Goal: Task Accomplishment & Management: Manage account settings

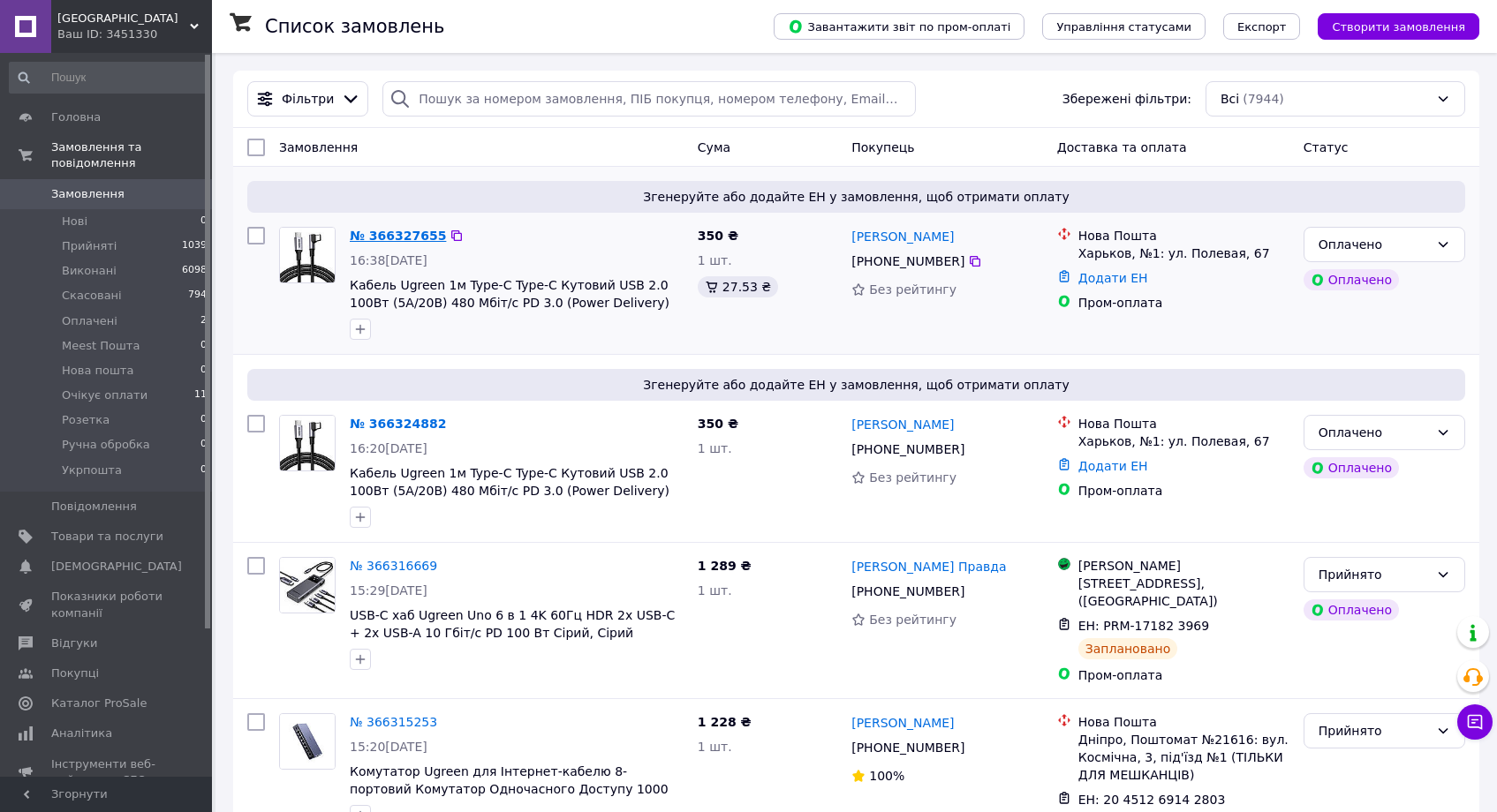
click at [370, 238] on link "№ 366327655" at bounding box center [398, 235] width 97 height 14
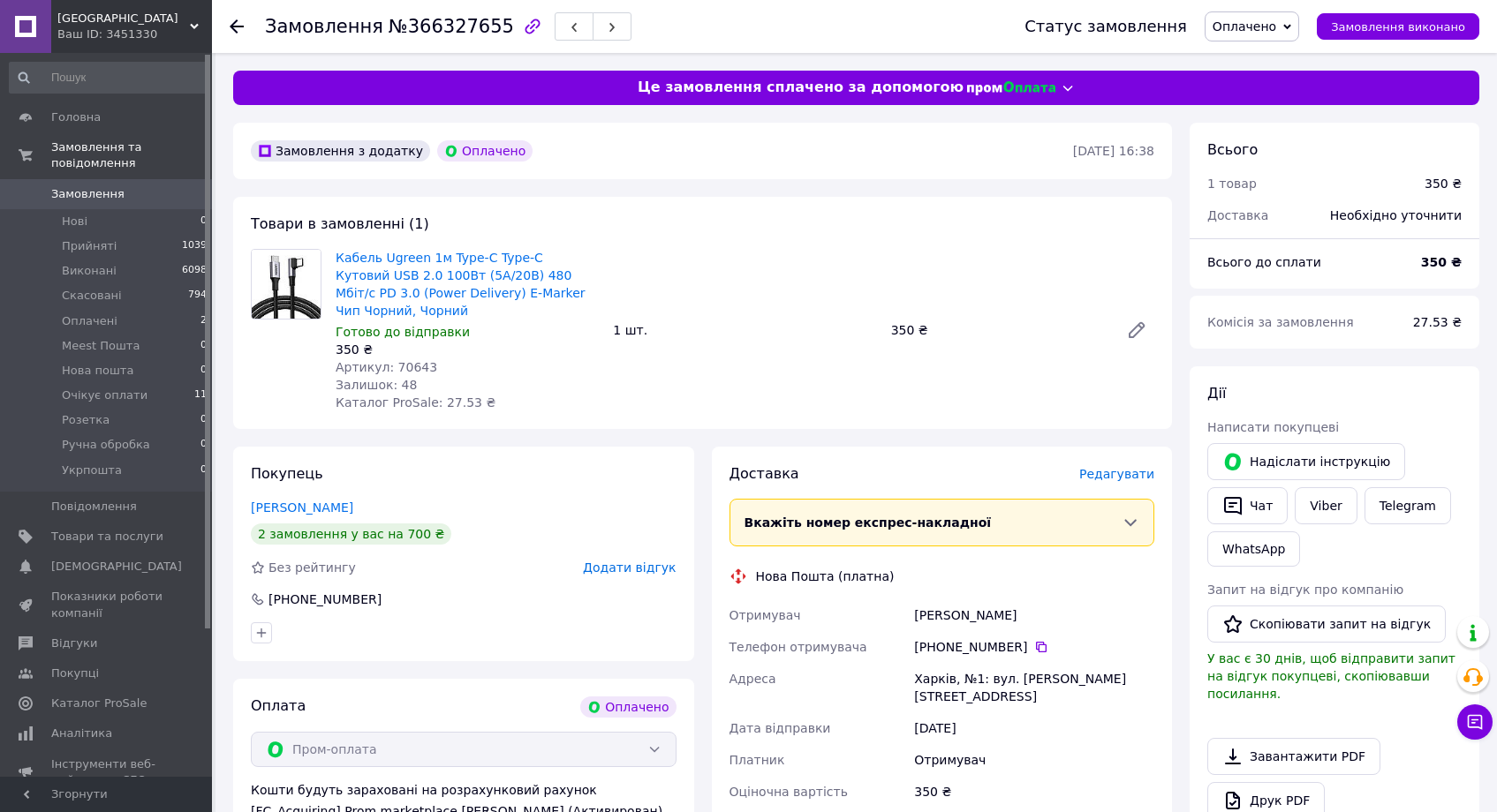
click at [1112, 478] on span "Редагувати" at bounding box center [1116, 474] width 75 height 14
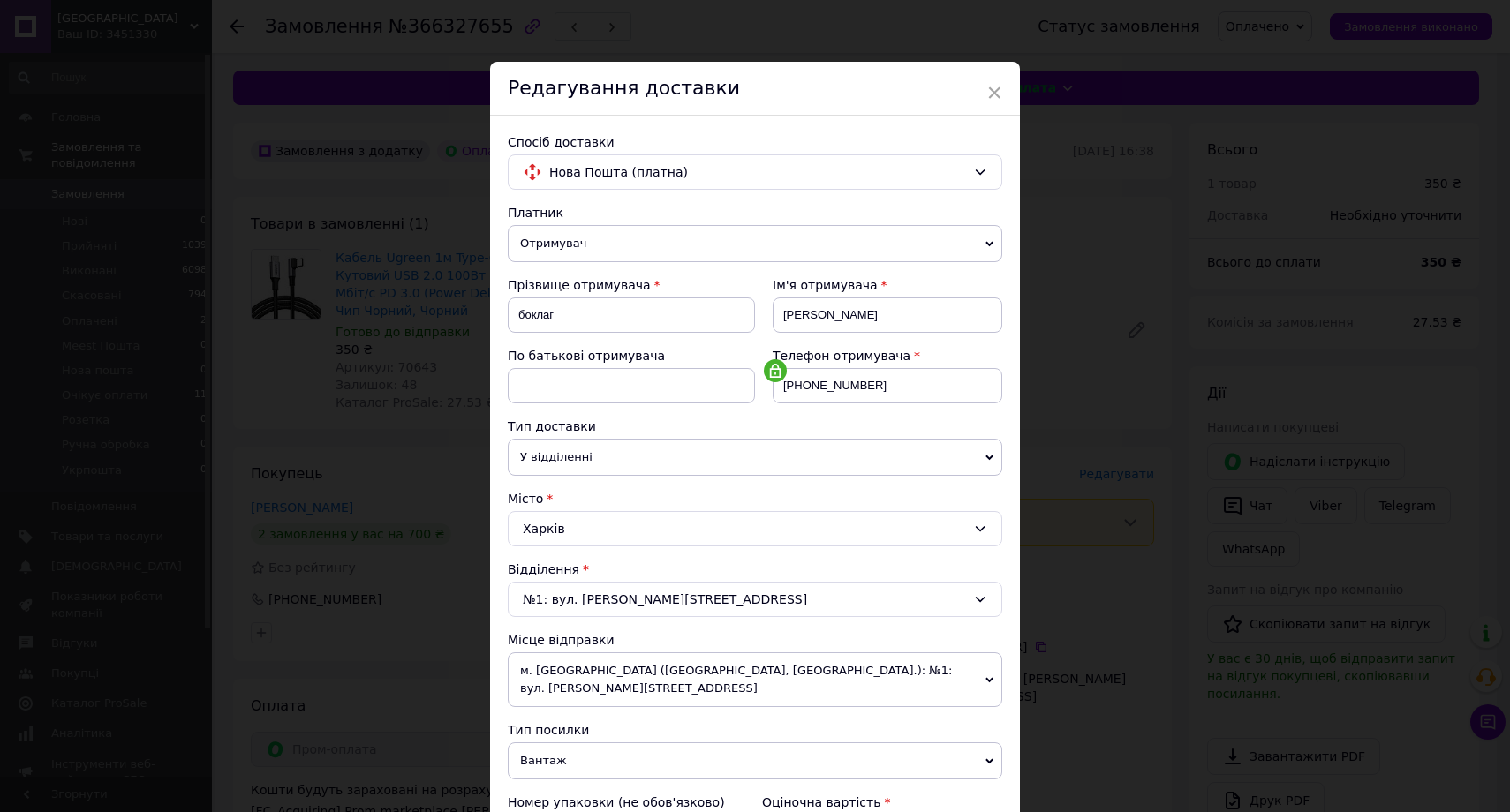
click at [727, 534] on div "Харків" at bounding box center [755, 528] width 495 height 35
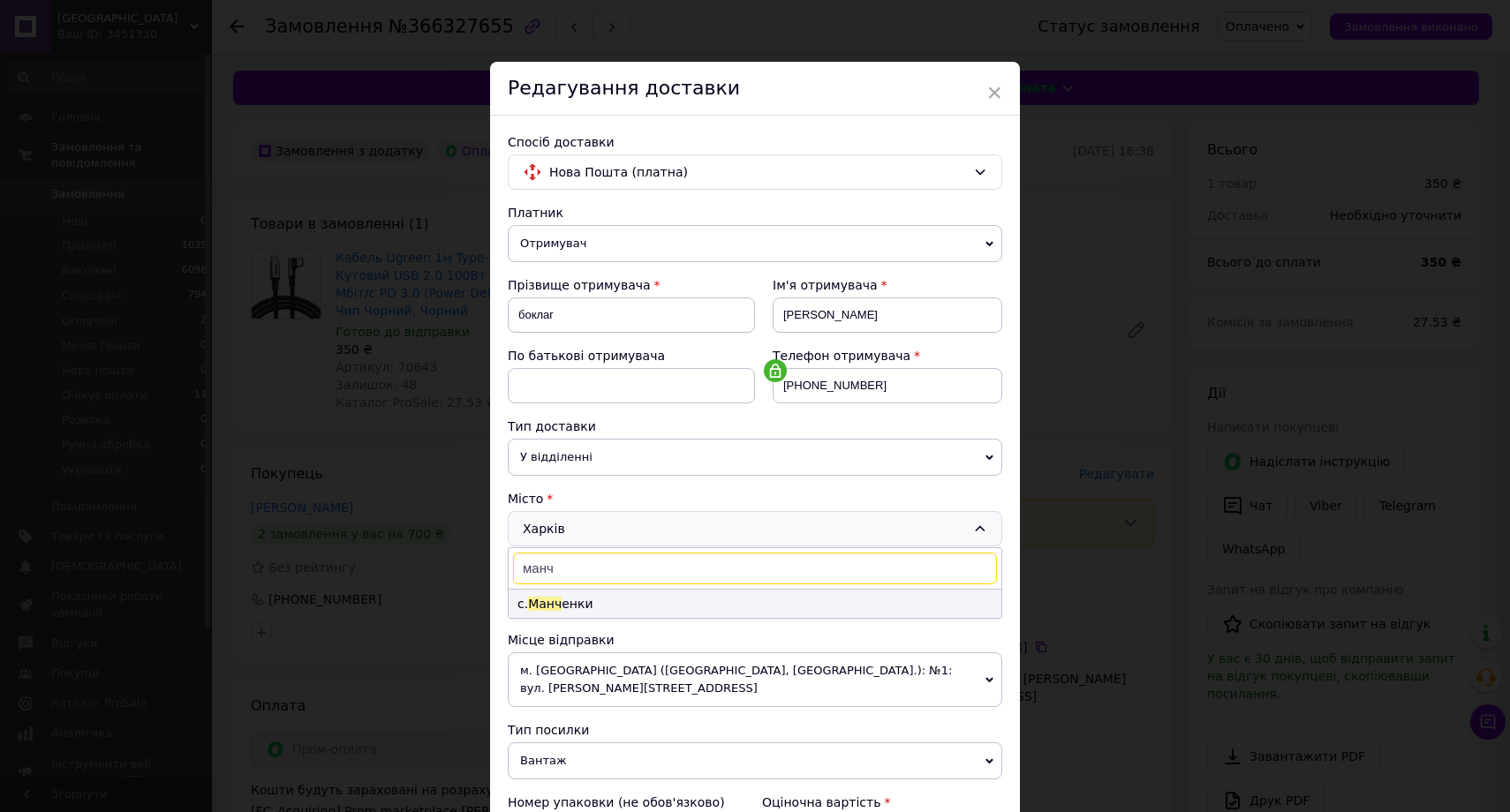
type input "манч"
click at [613, 600] on li "с. Манч енки" at bounding box center [755, 604] width 493 height 28
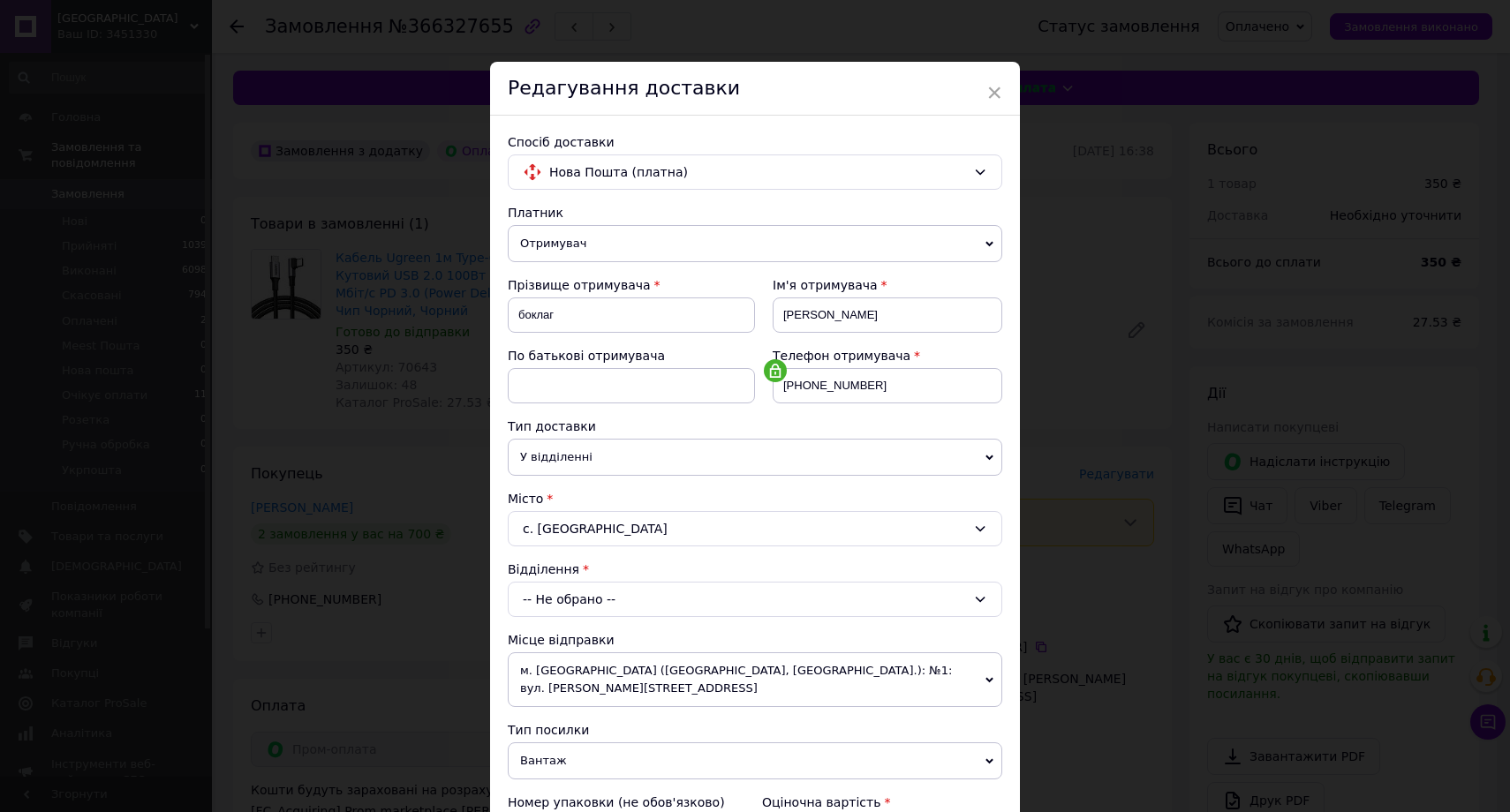
click at [591, 592] on div "-- Не обрано --" at bounding box center [755, 599] width 495 height 35
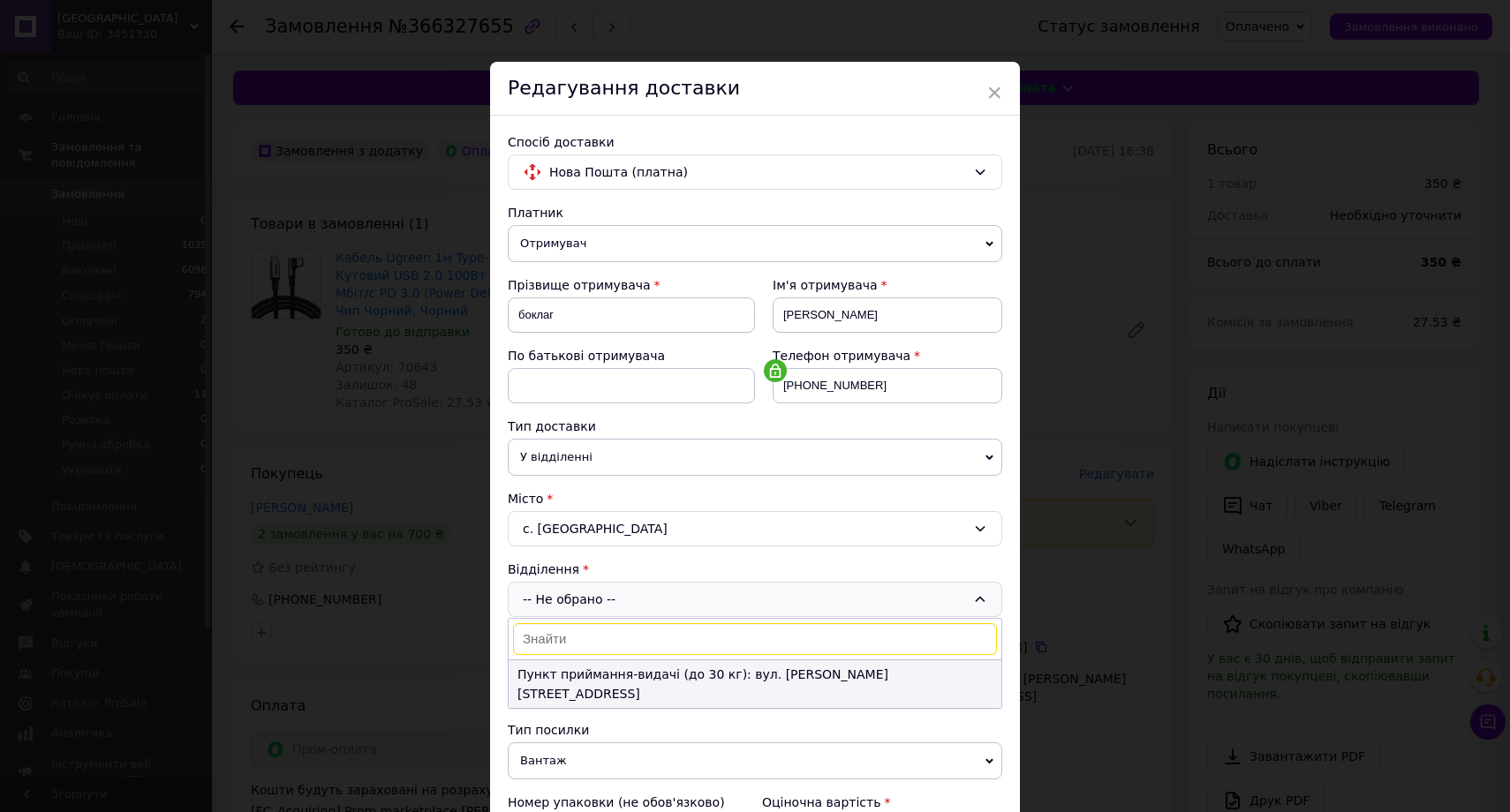
click at [643, 670] on li "Пункт приймання-видачі (до 30 кг): вул. Пушкіна, 41а" at bounding box center [755, 684] width 493 height 47
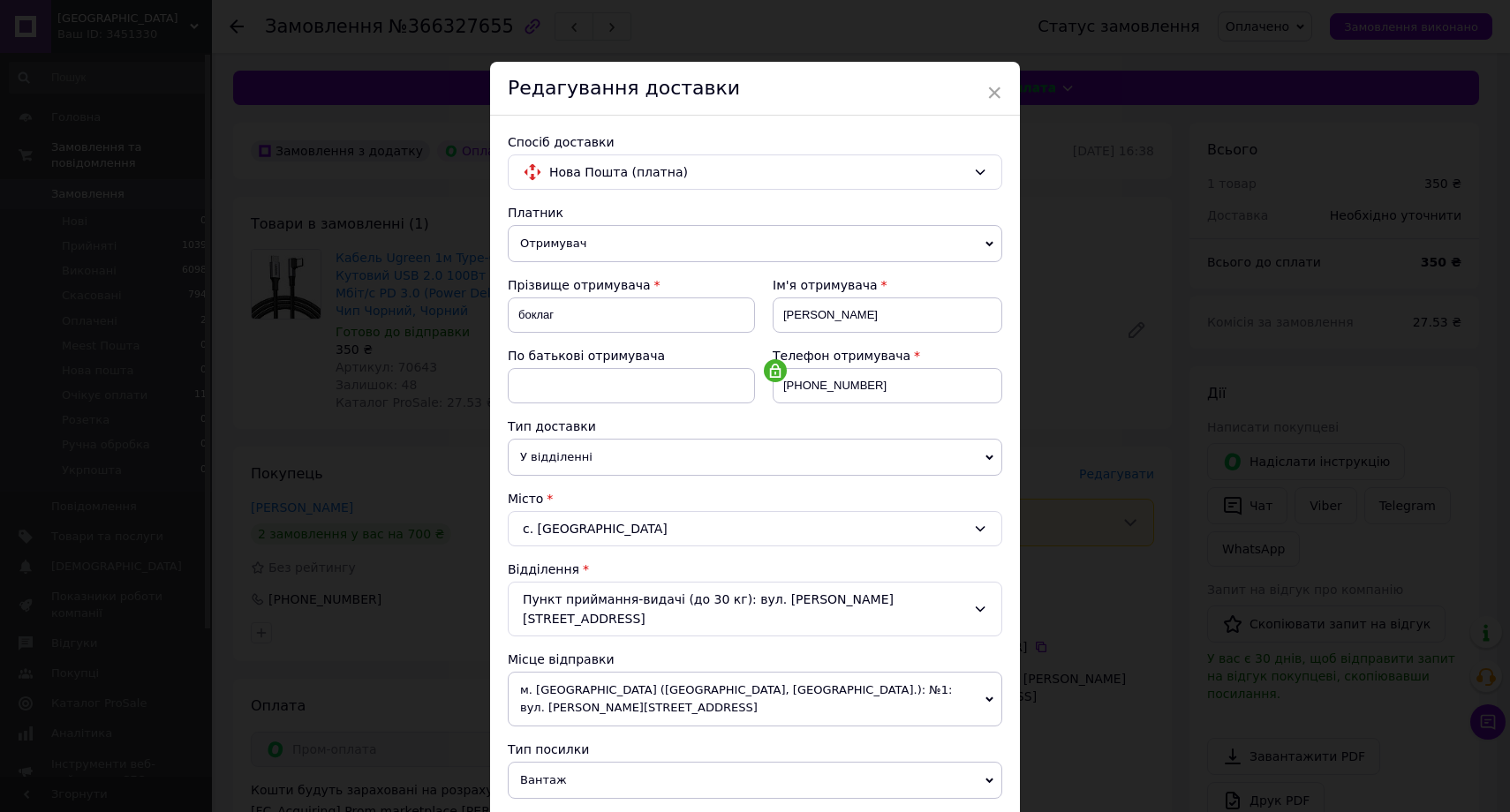
click at [681, 554] on div "Платник Отримувач Відправник Прізвище отримувача боклаг Ім'я отримувача сергей …" at bounding box center [755, 649] width 495 height 891
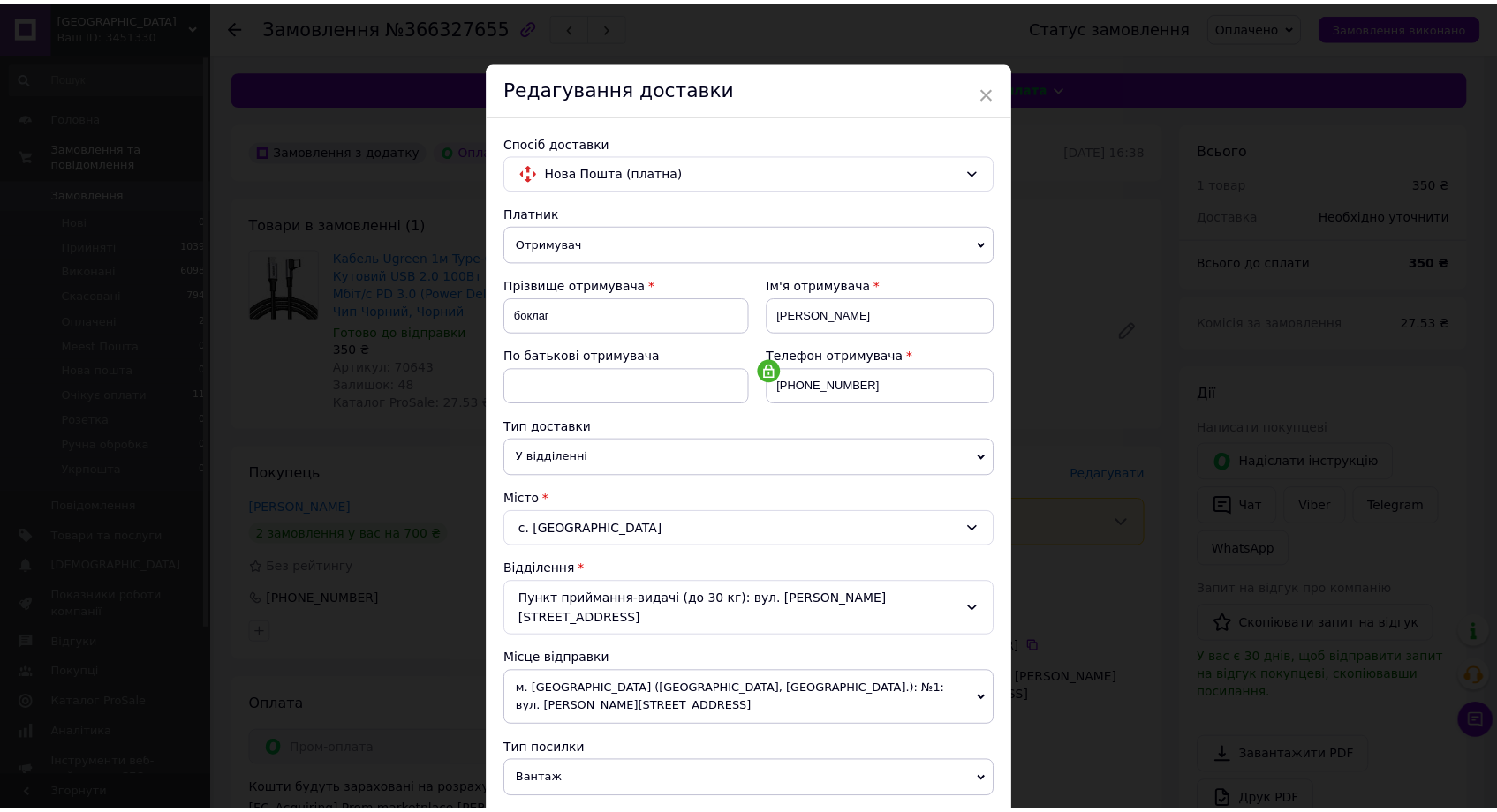
scroll to position [395, 0]
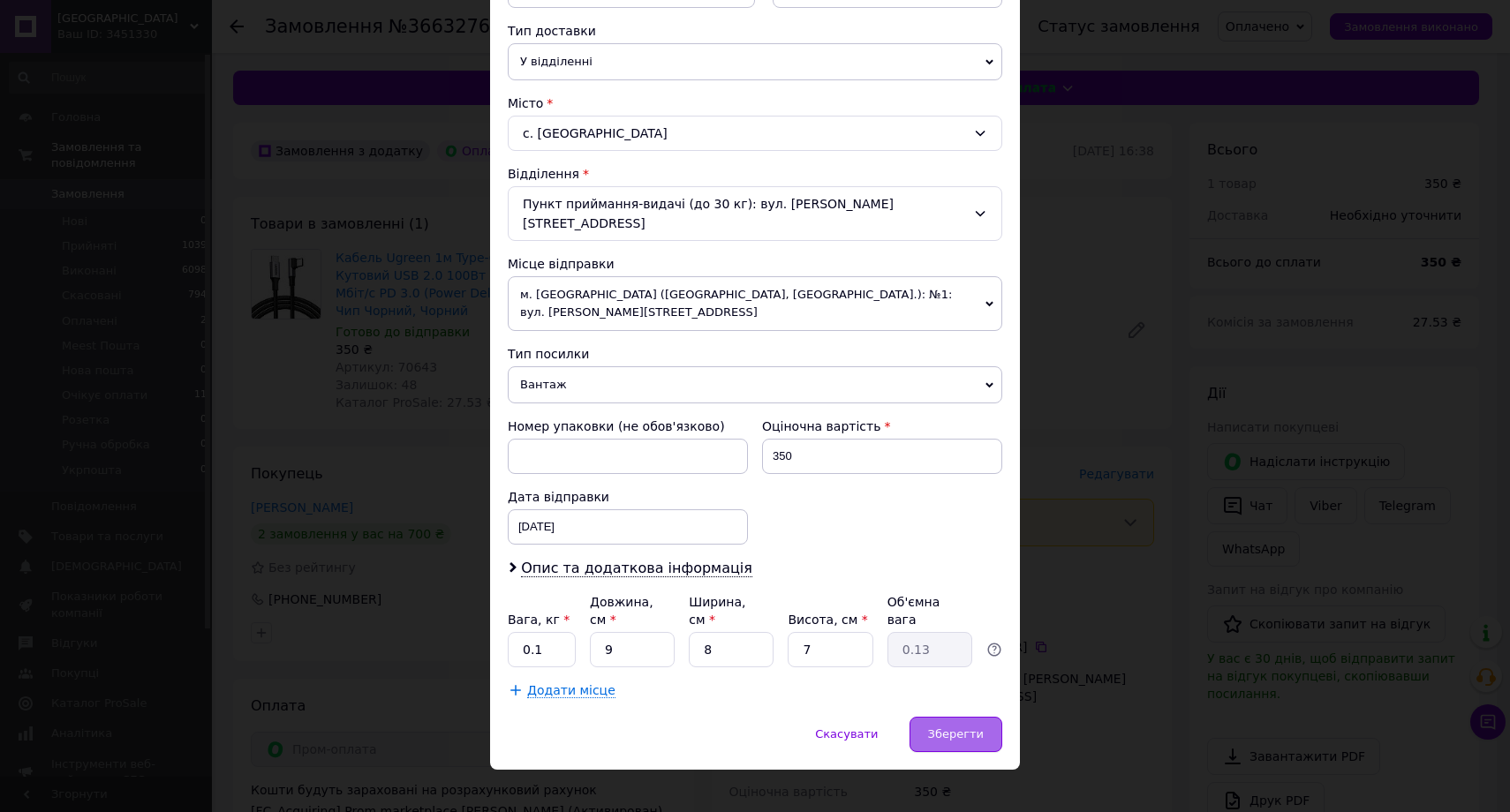
click at [941, 716] on div "Зберегти" at bounding box center [955, 733] width 93 height 35
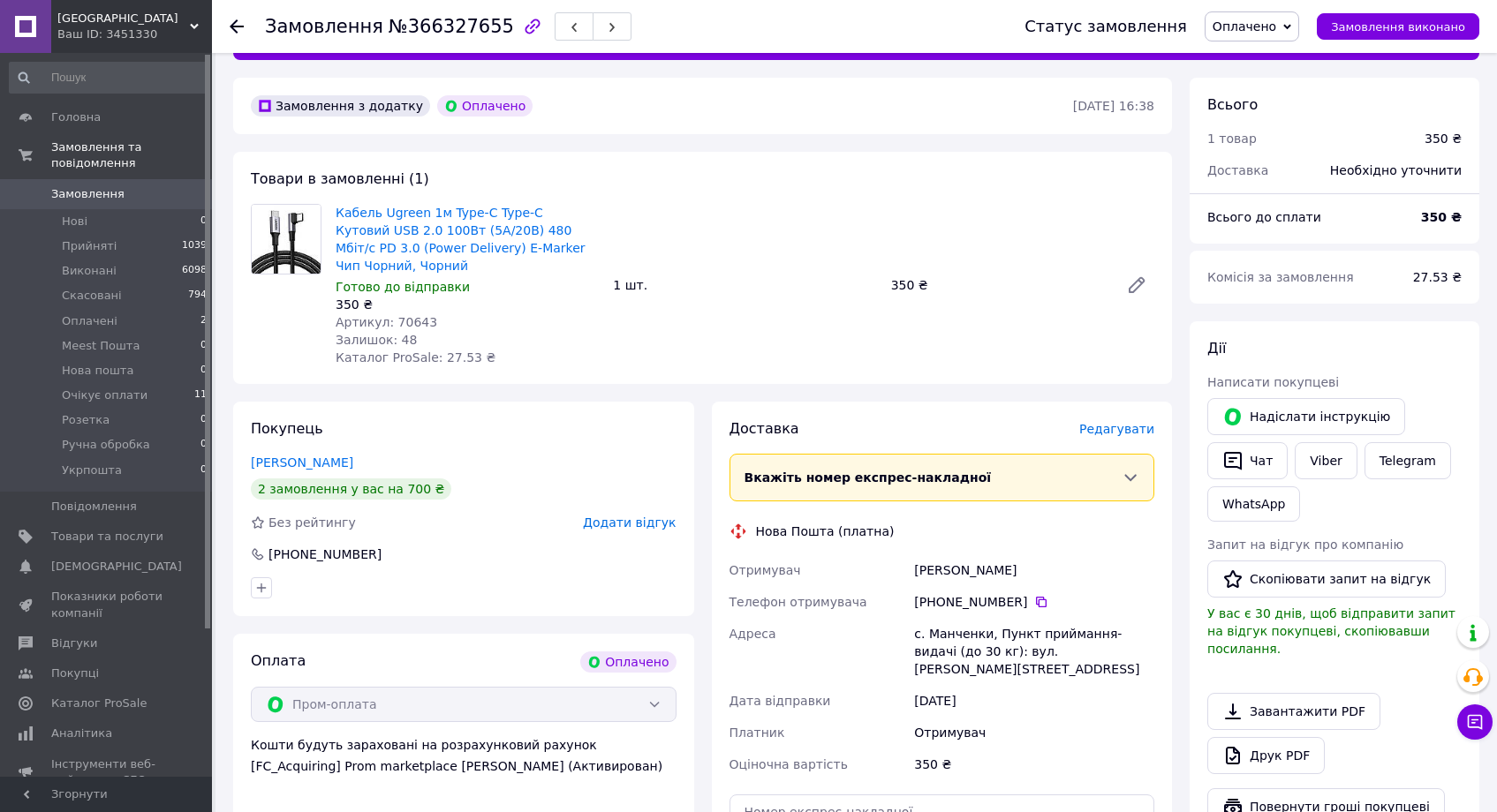
scroll to position [258, 0]
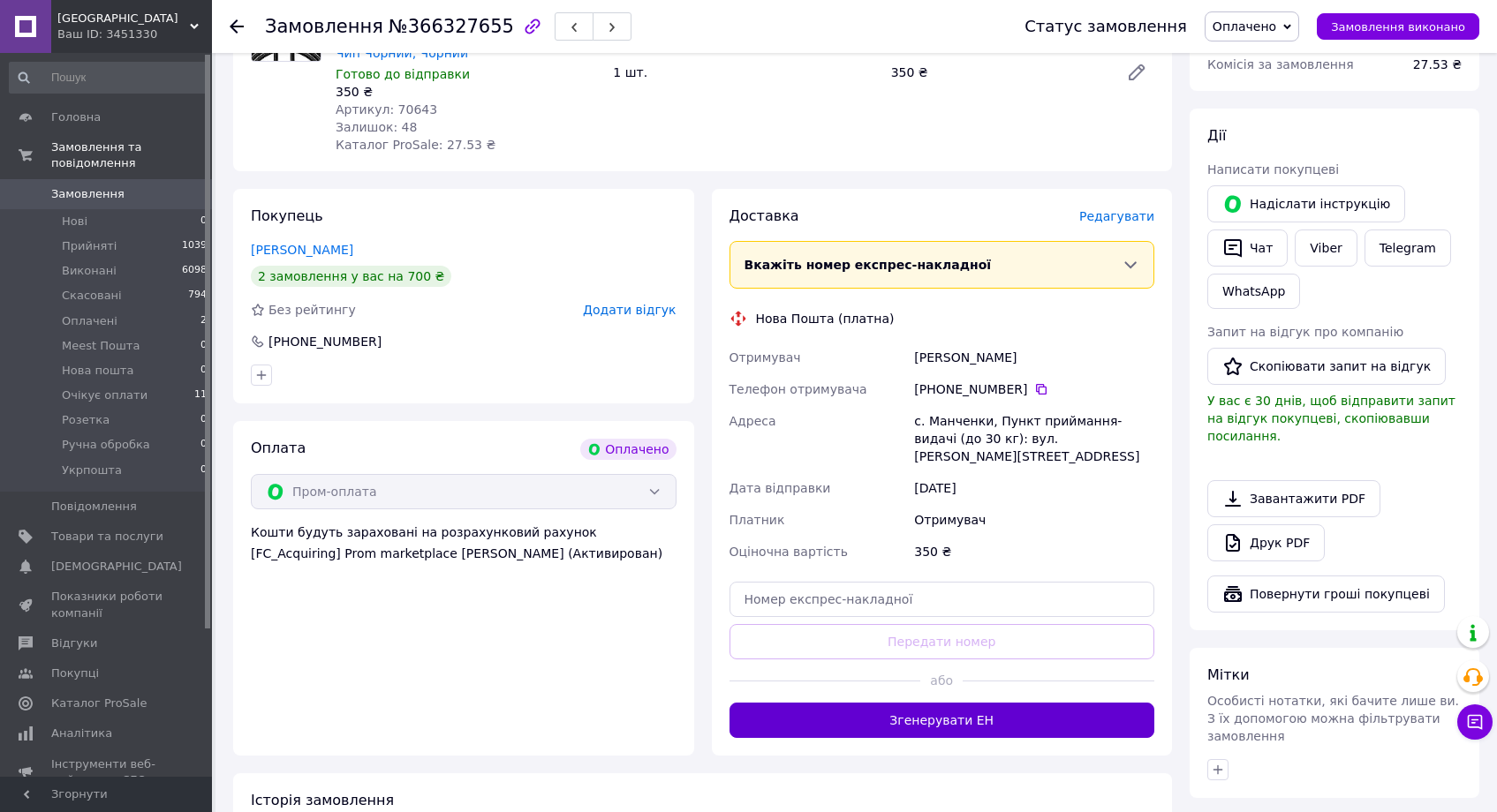
click at [961, 702] on button "Згенерувати ЕН" at bounding box center [941, 719] width 426 height 35
drag, startPoint x: 1234, startPoint y: 34, endPoint x: 1244, endPoint y: 56, distance: 24.2
click at [1234, 34] on span "Оплачено" at bounding box center [1251, 27] width 95 height 30
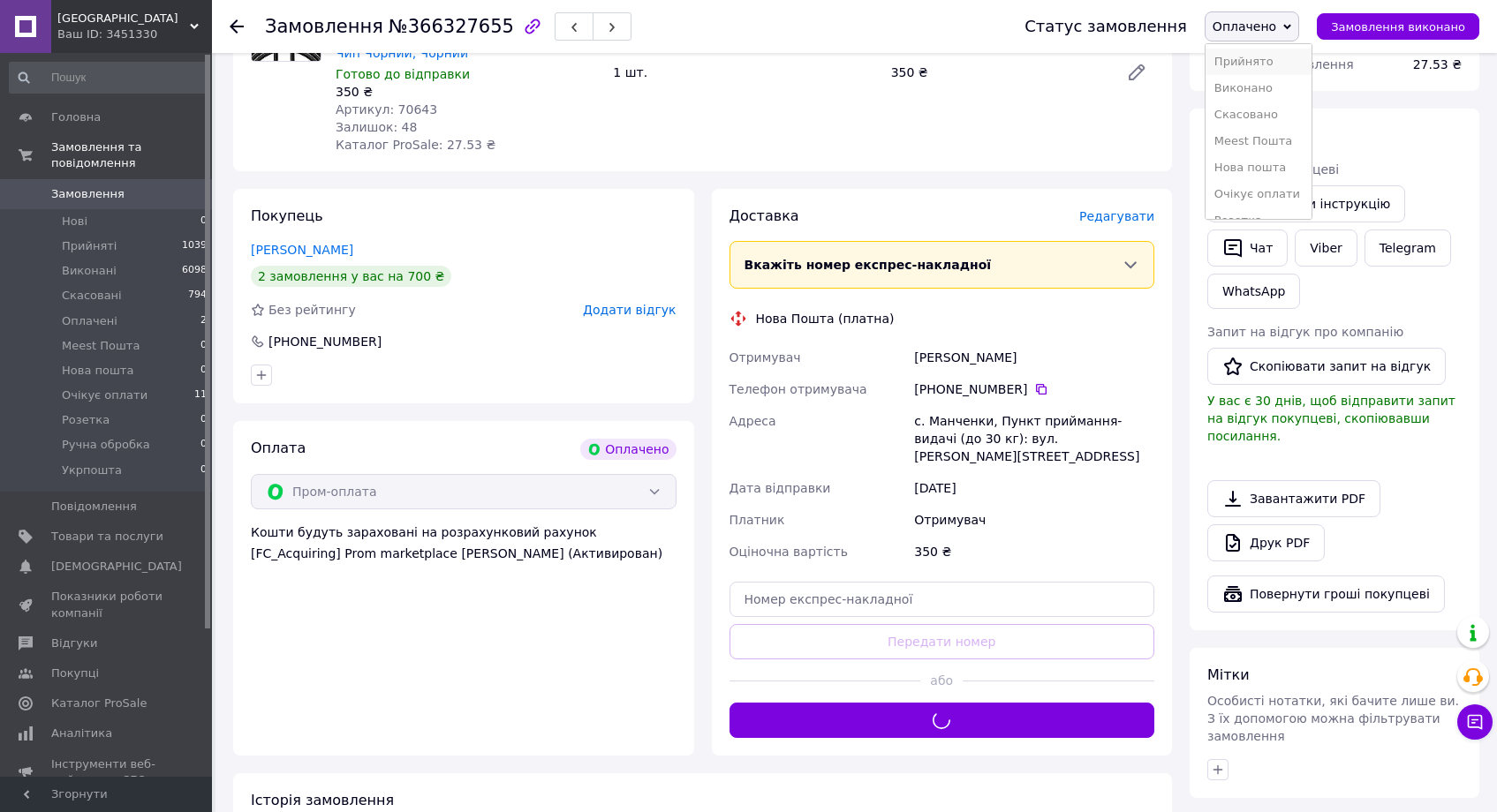
click at [1251, 65] on li "Прийнято" at bounding box center [1258, 62] width 106 height 27
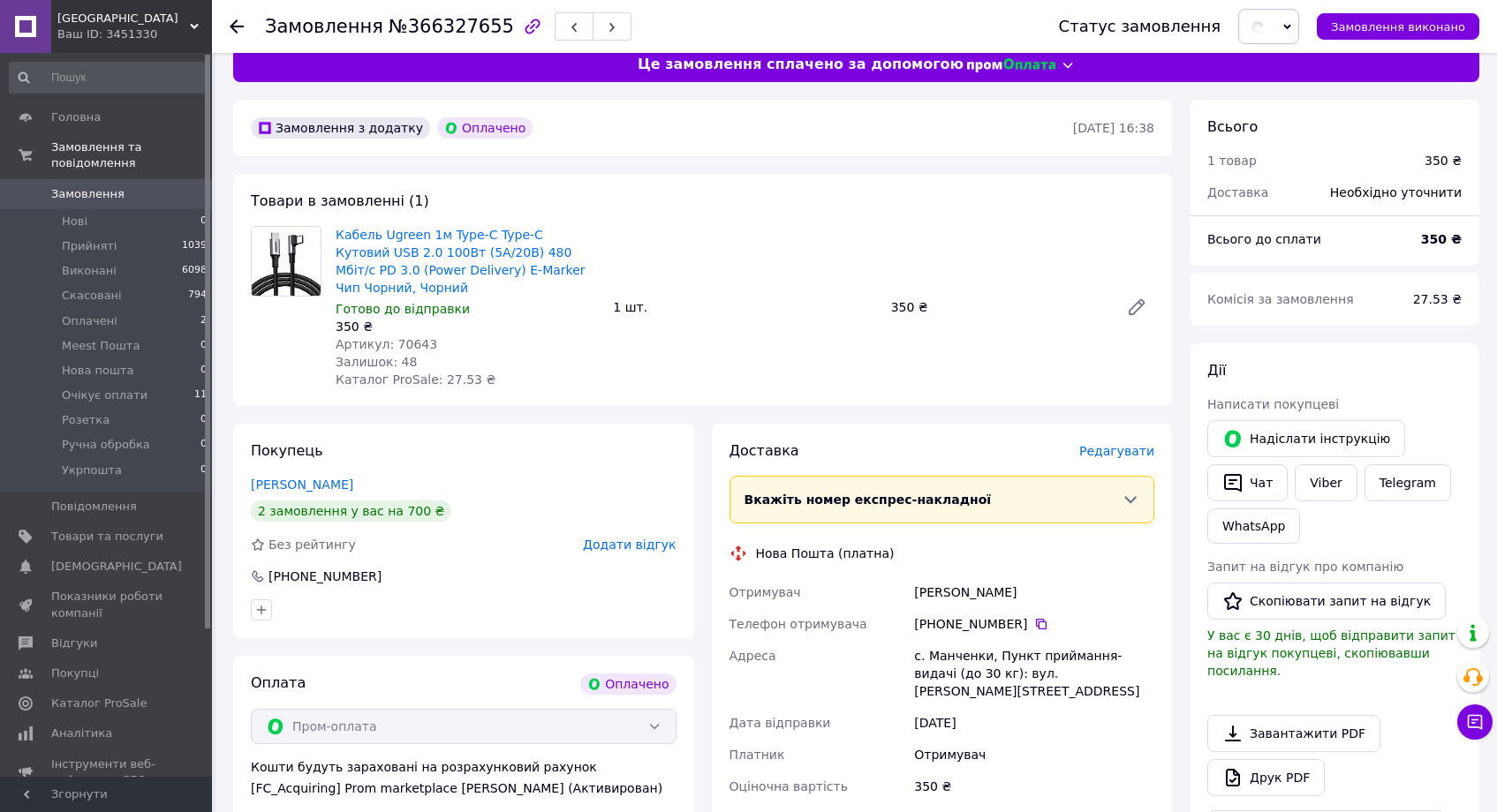
scroll to position [0, 0]
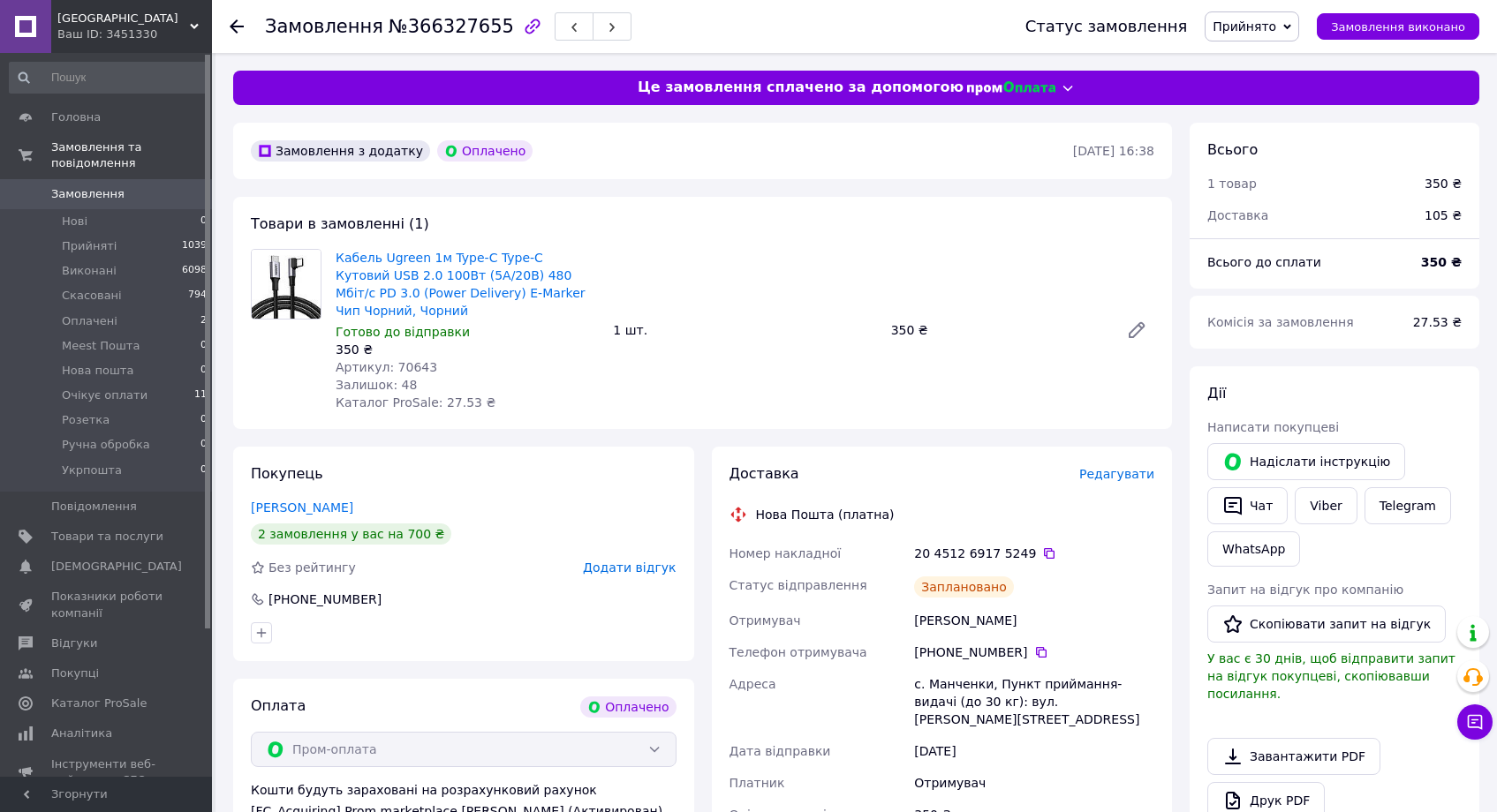
click at [409, 365] on span "Артикул: 70643" at bounding box center [386, 367] width 101 height 14
copy span "70643"
click at [1025, 552] on div "20 4512 6917 5249" at bounding box center [1033, 553] width 240 height 18
click at [1042, 550] on icon at bounding box center [1049, 553] width 14 height 14
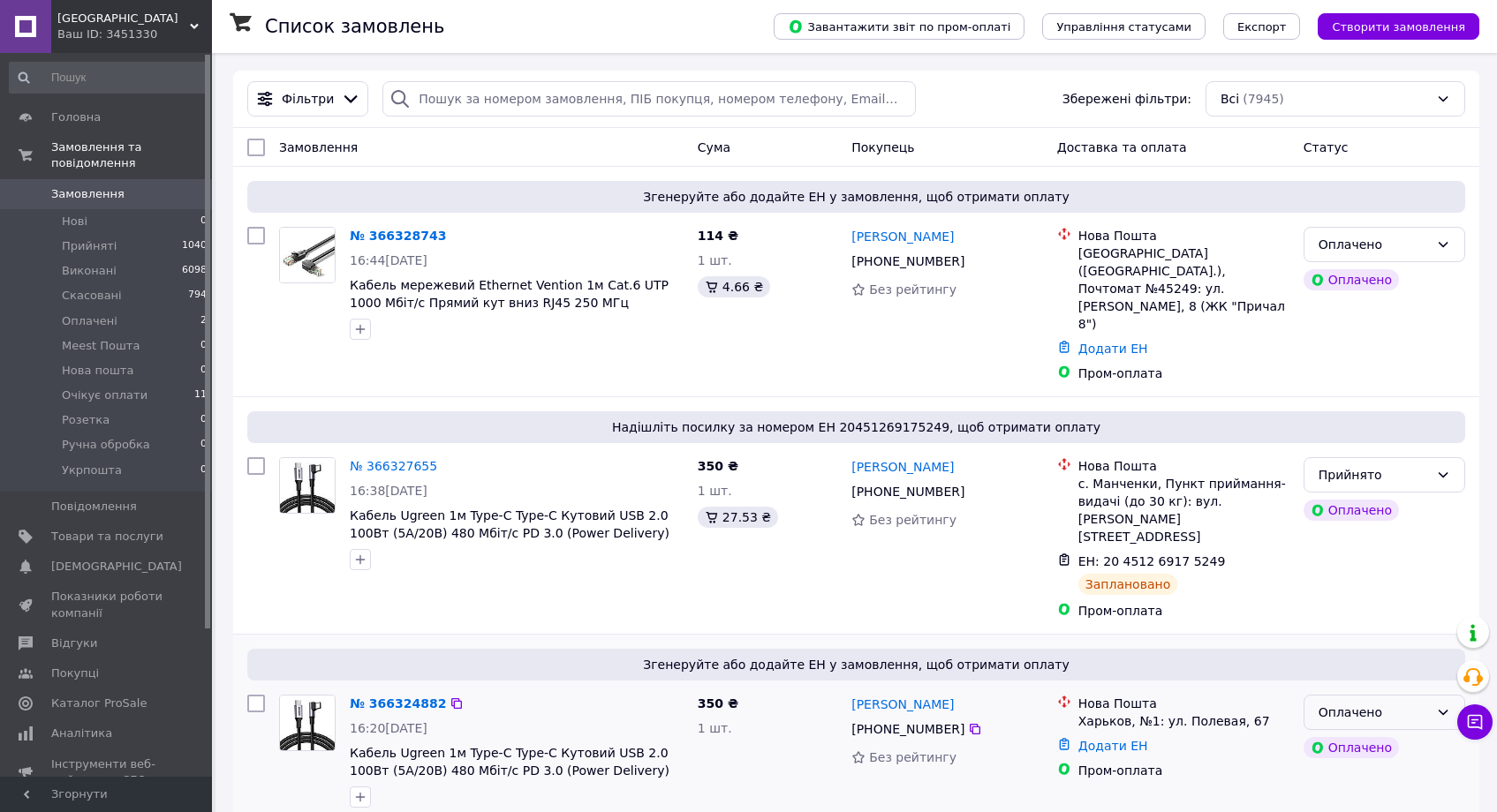
click at [1329, 695] on div "Оплачено" at bounding box center [1384, 712] width 161 height 35
click at [1331, 487] on li "Прийнято" at bounding box center [1384, 484] width 160 height 32
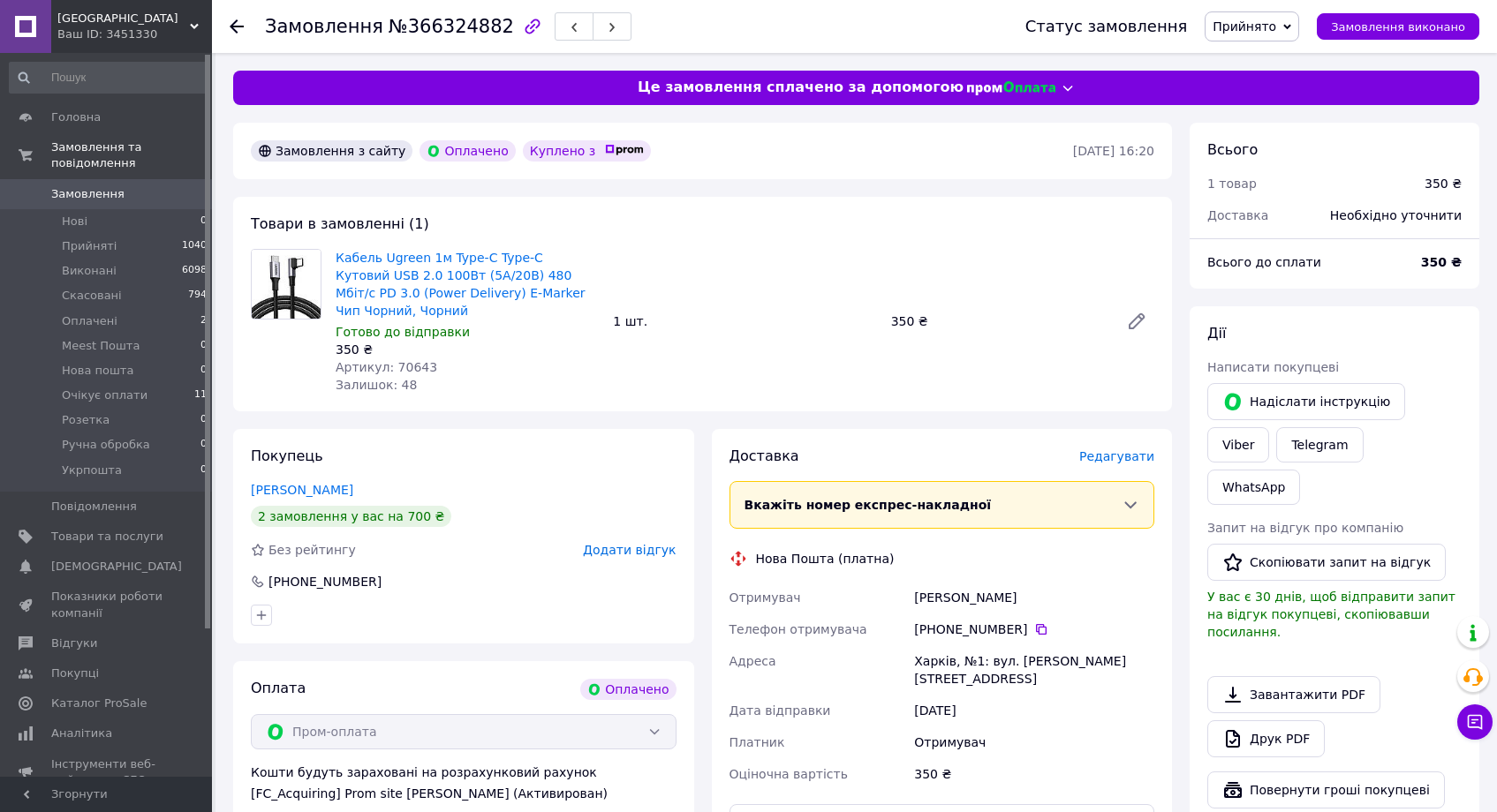
scroll to position [343, 0]
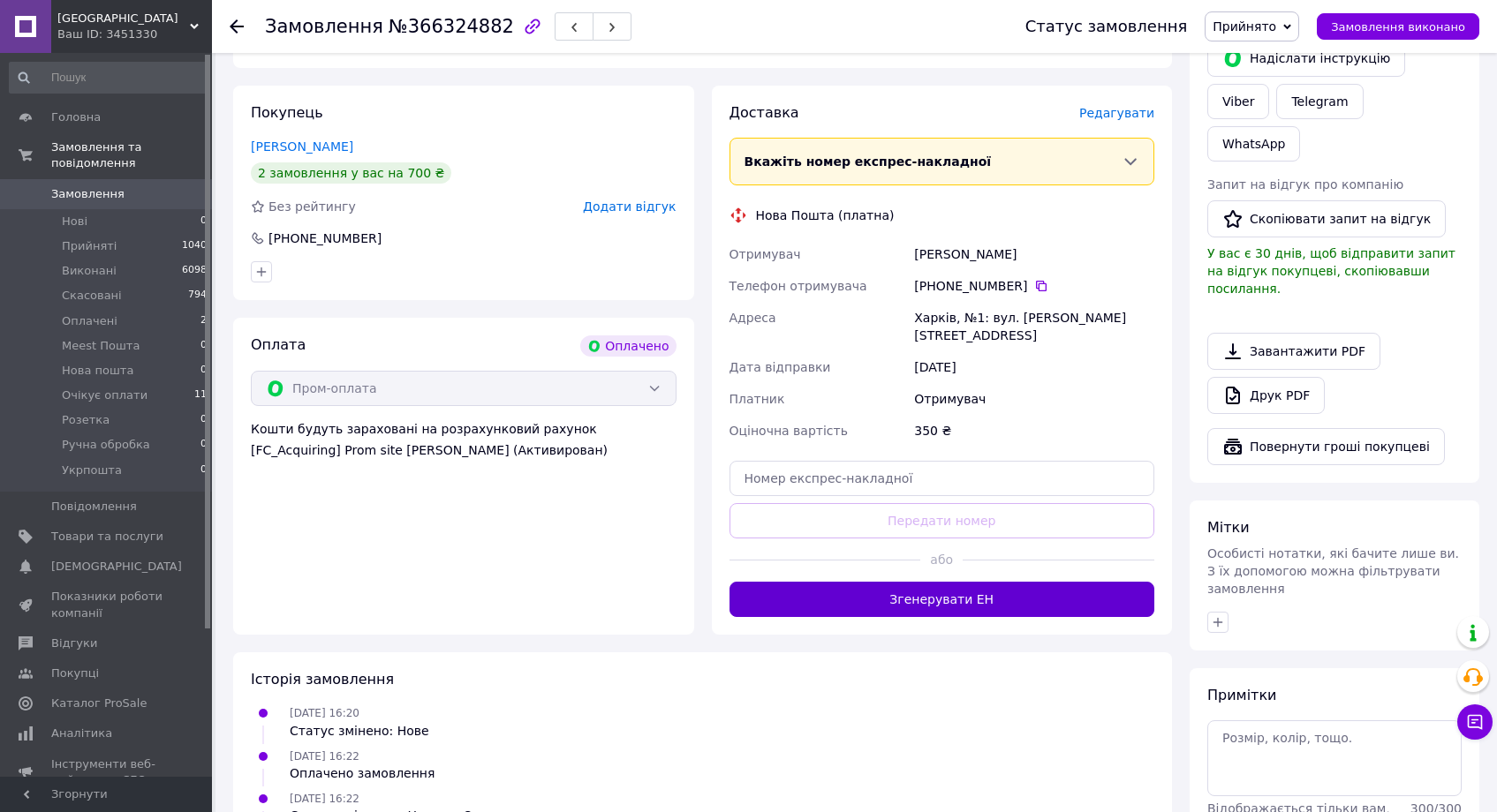
click at [972, 582] on button "Згенерувати ЕН" at bounding box center [941, 599] width 426 height 35
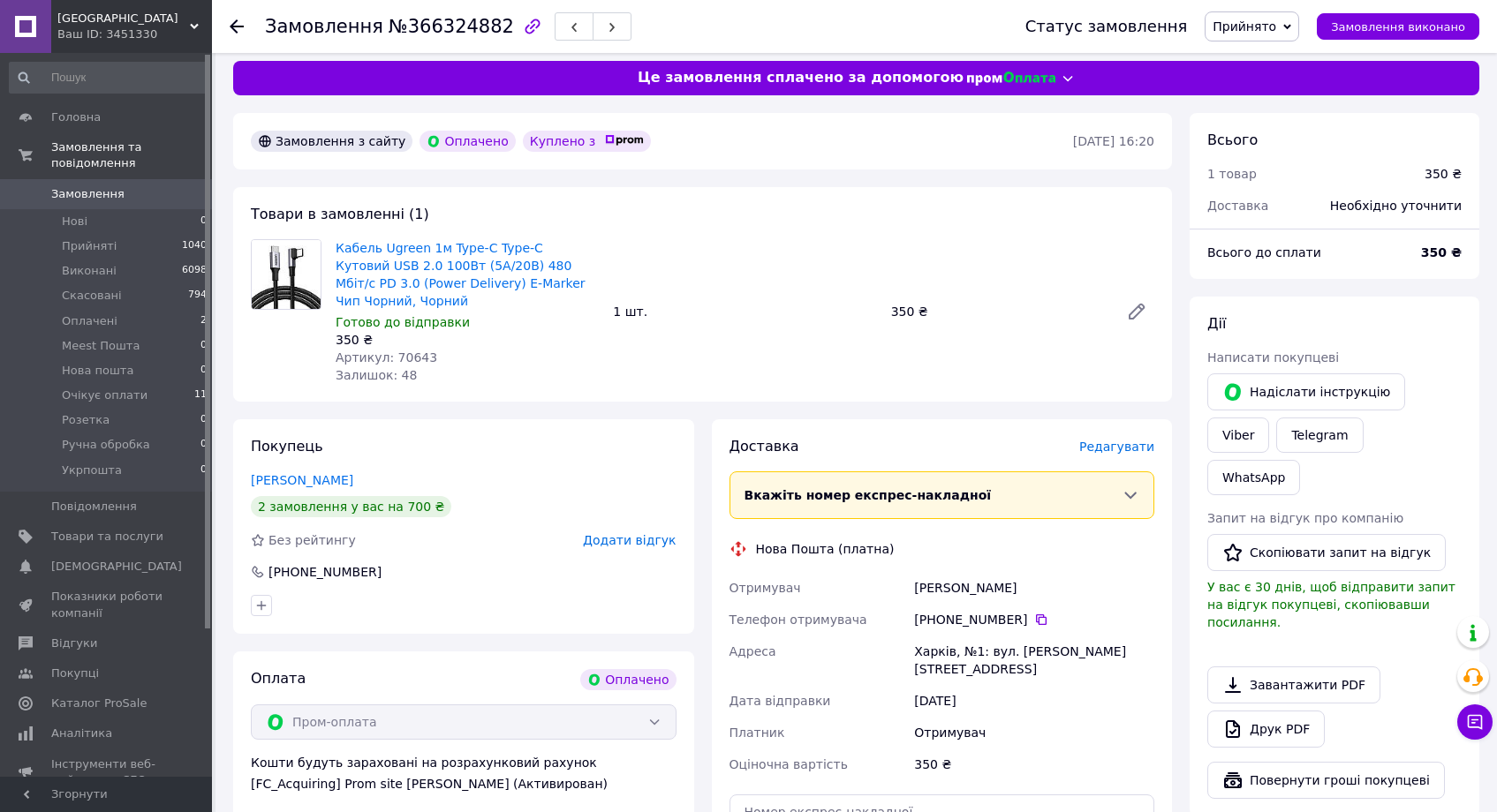
scroll to position [0, 0]
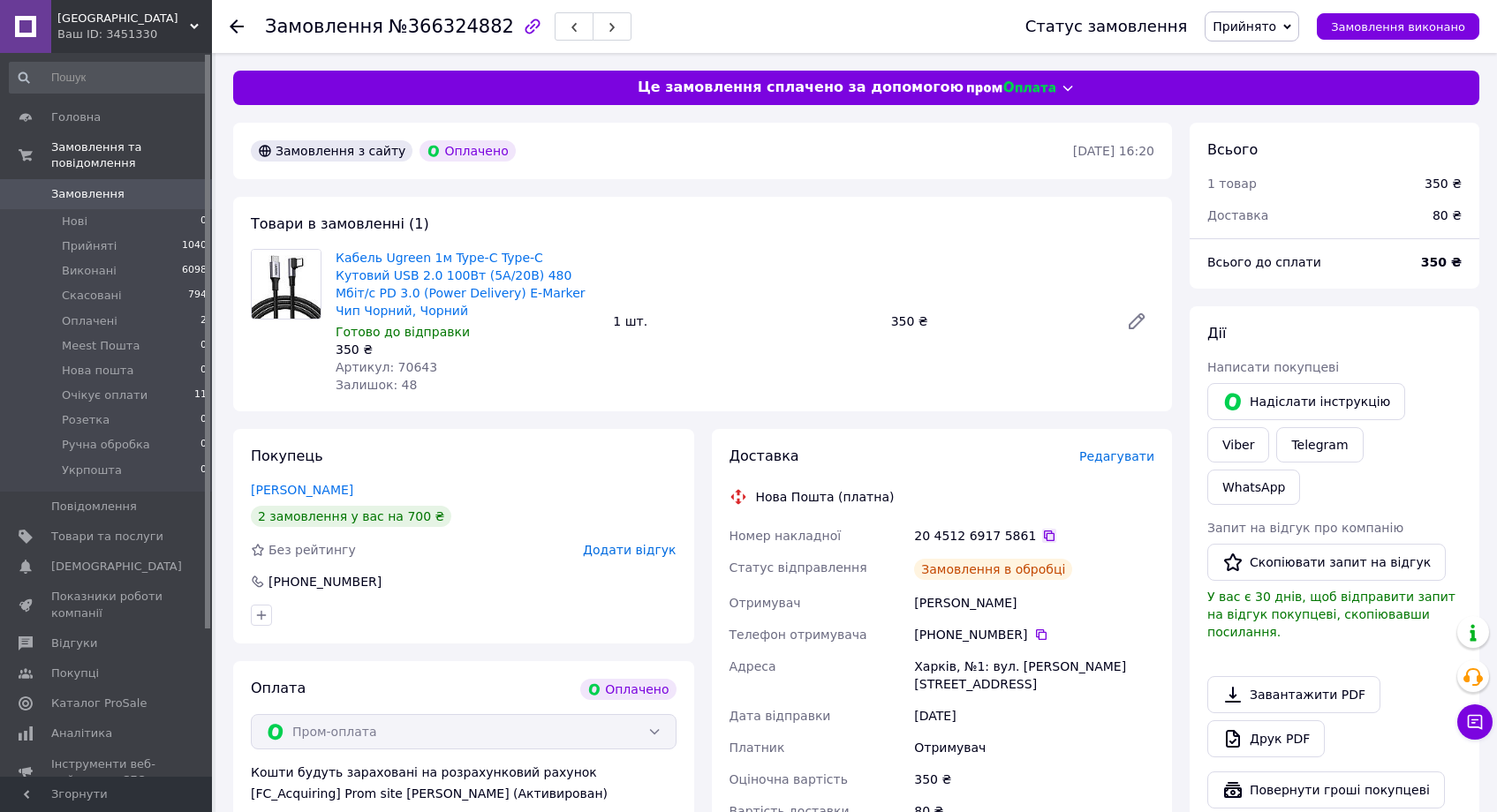
click at [1044, 534] on icon at bounding box center [1049, 535] width 10 height 10
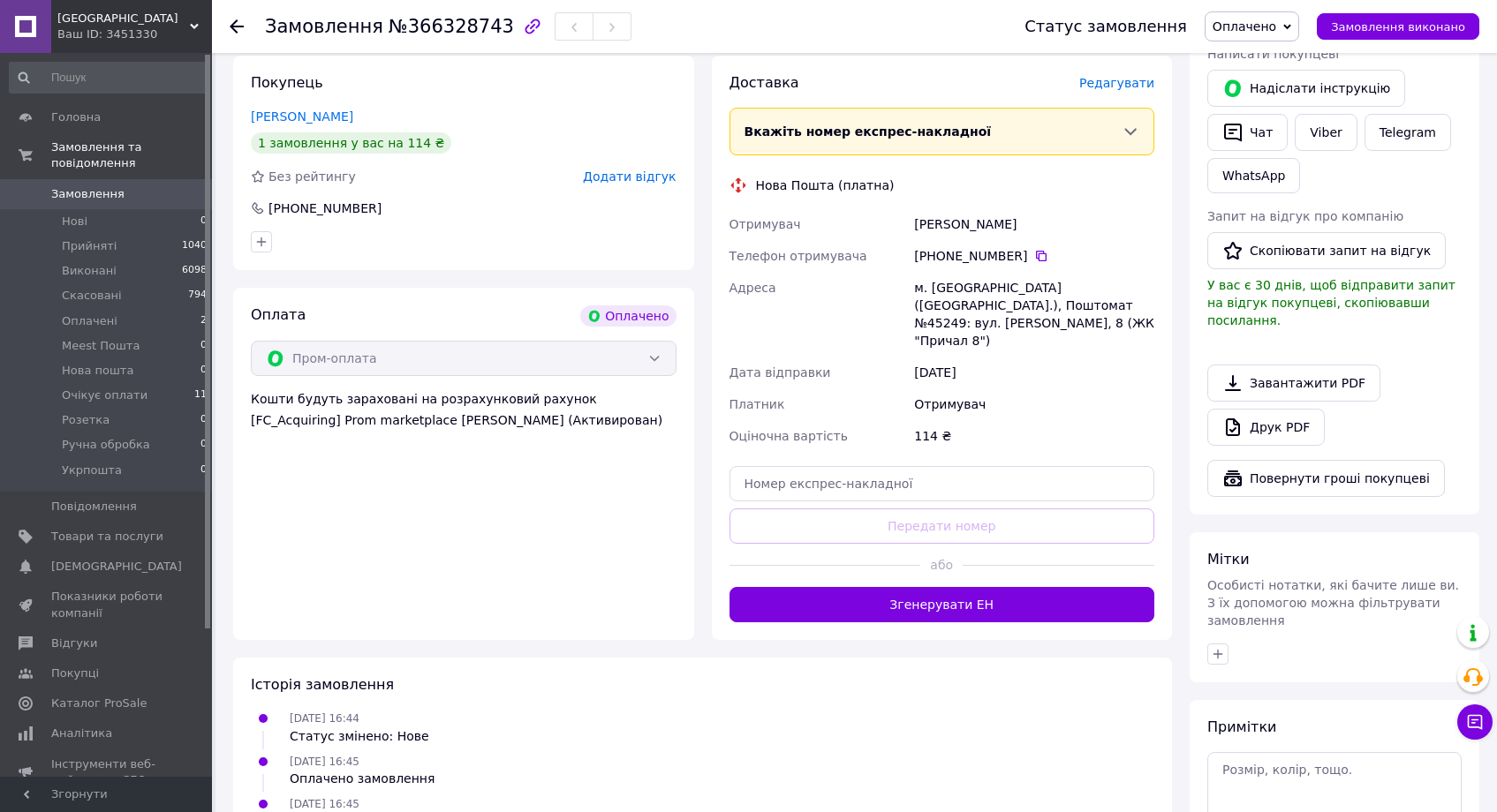
scroll to position [376, 0]
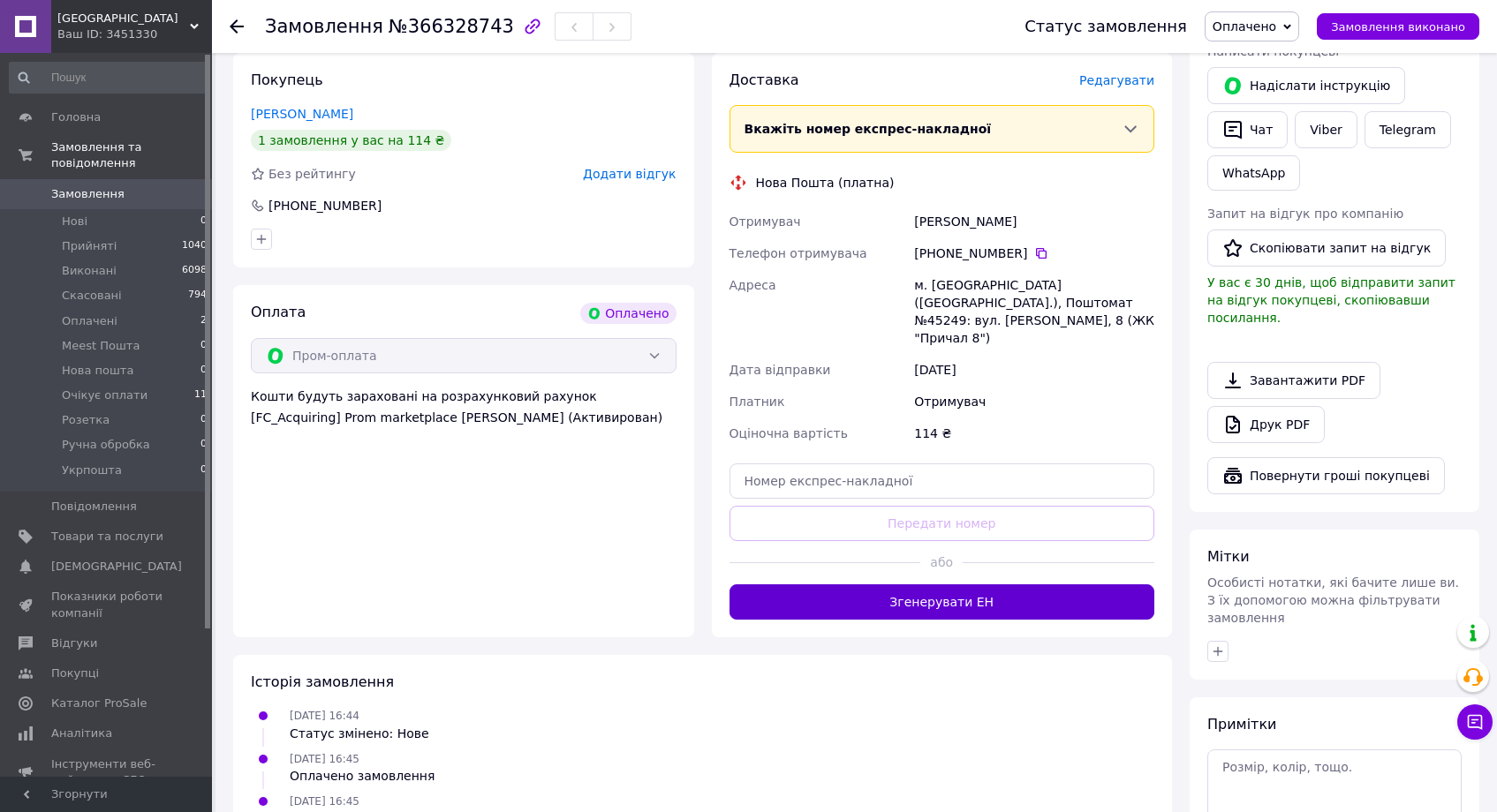
click at [933, 600] on button "Згенерувати ЕН" at bounding box center [941, 602] width 426 height 35
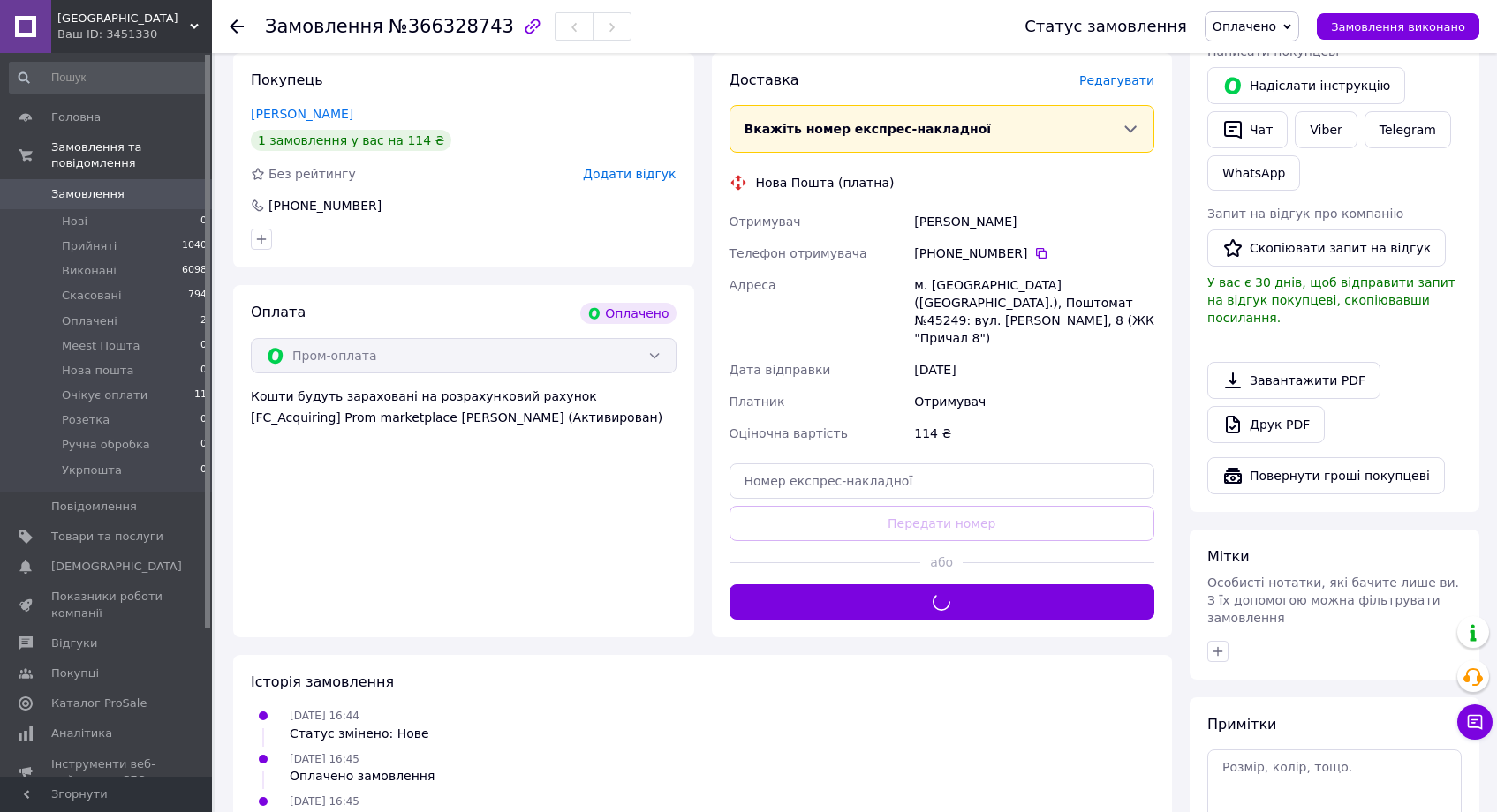
click at [1246, 32] on span "Оплачено" at bounding box center [1244, 26] width 64 height 14
click at [1248, 58] on li "Прийнято" at bounding box center [1258, 62] width 106 height 27
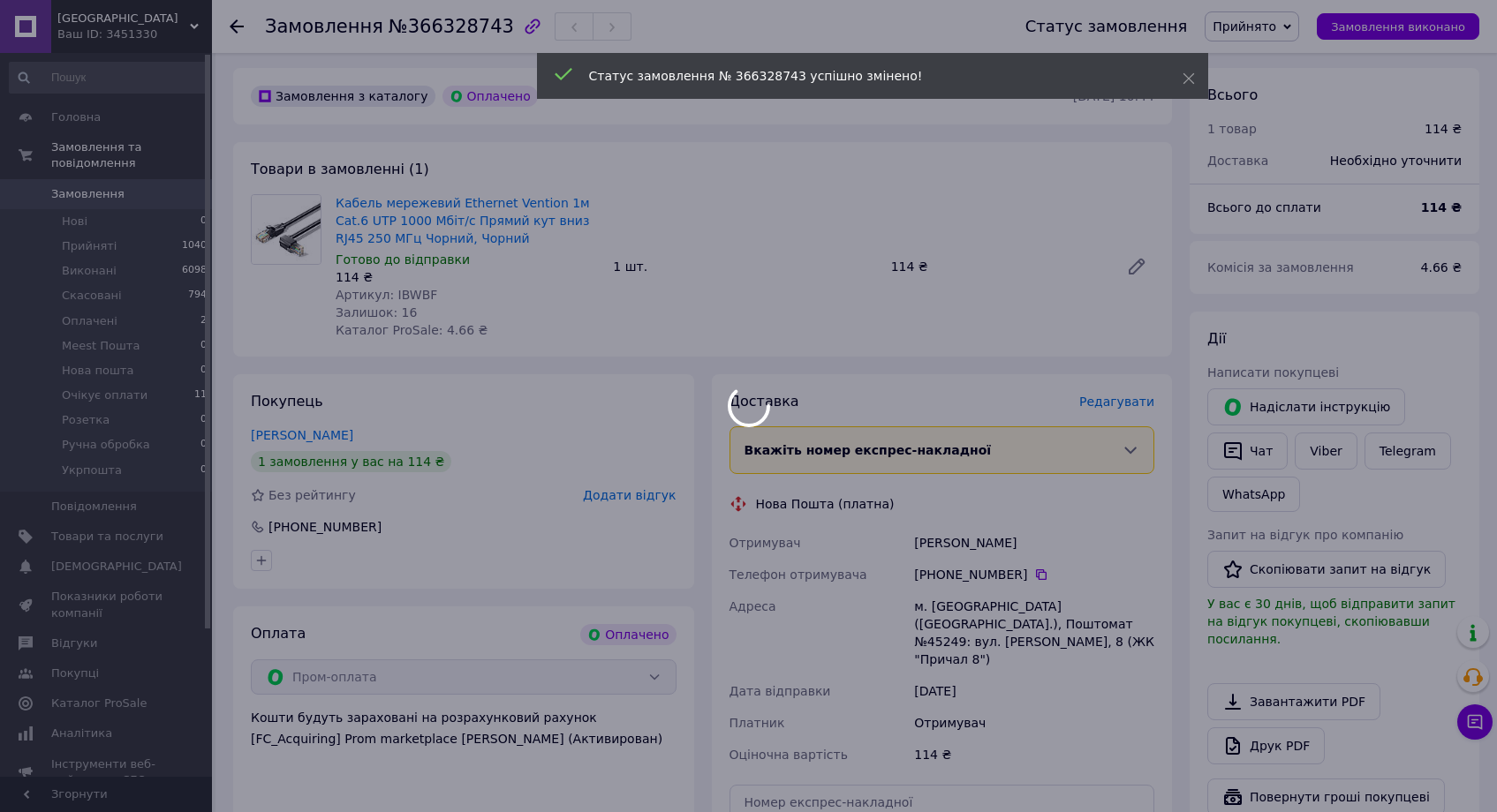
scroll to position [0, 0]
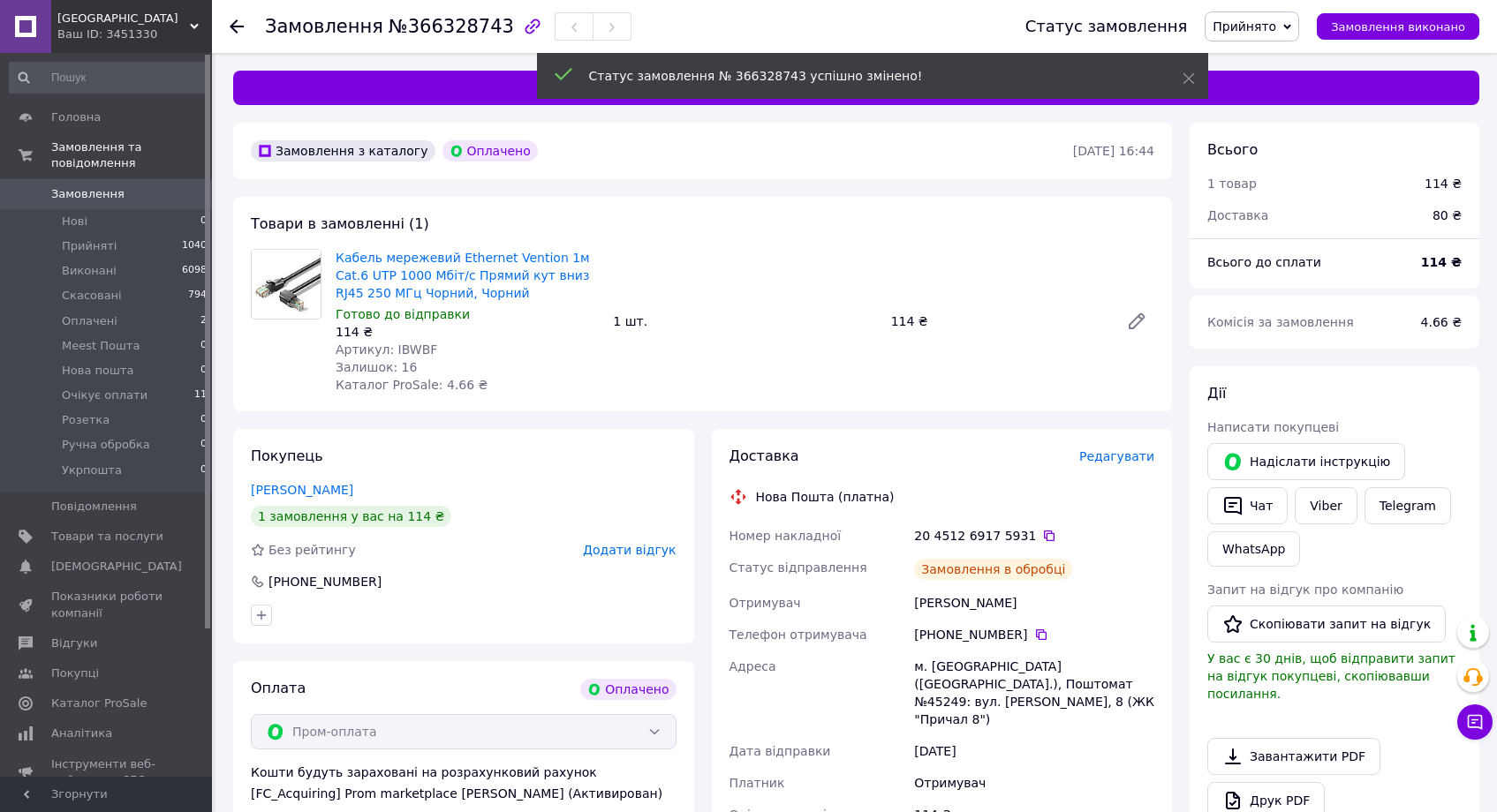
click at [418, 353] on span "Артикул: IBWBF" at bounding box center [386, 349] width 101 height 14
copy span "IBWBF"
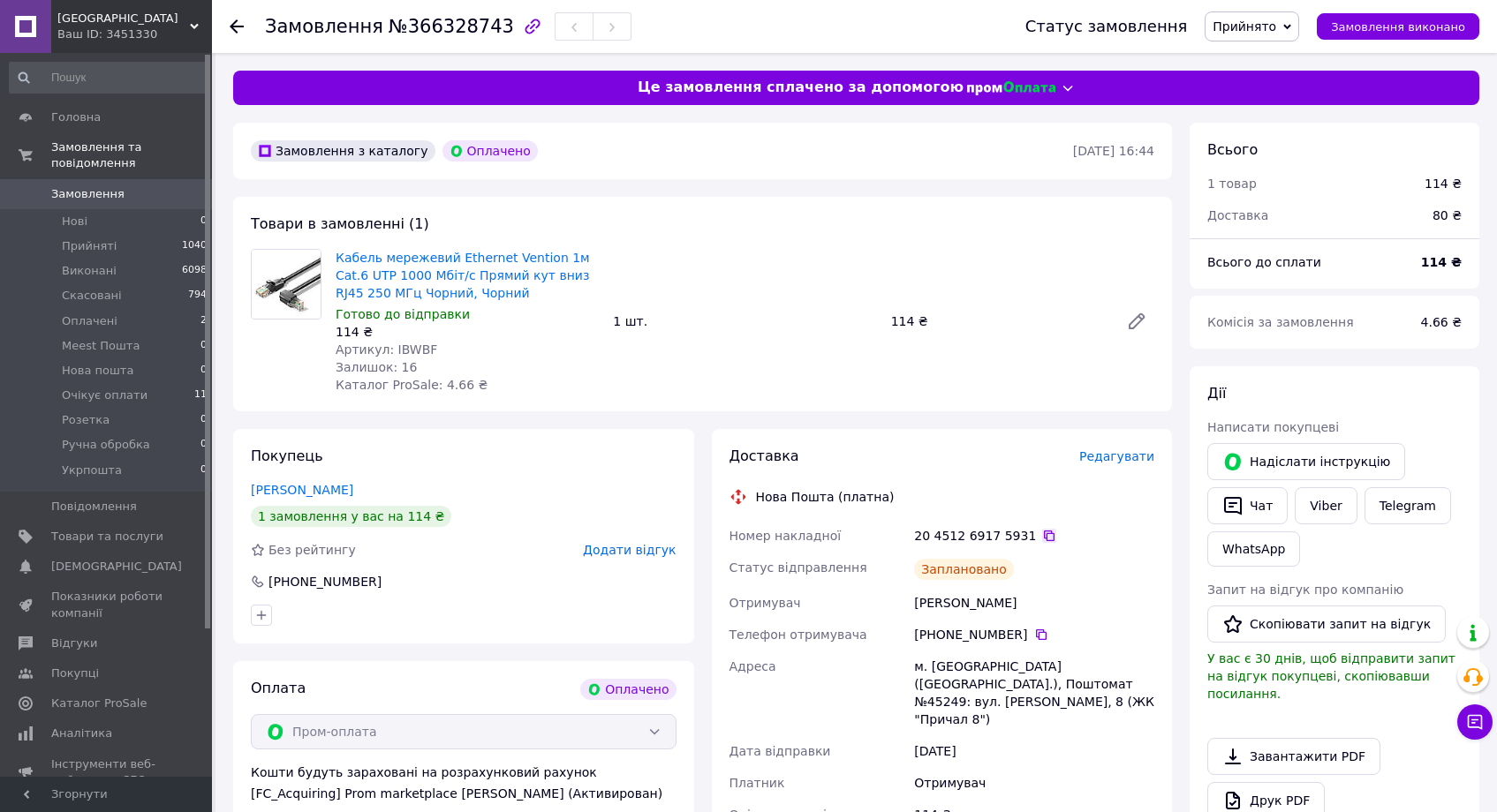
click at [1044, 531] on icon at bounding box center [1049, 535] width 10 height 10
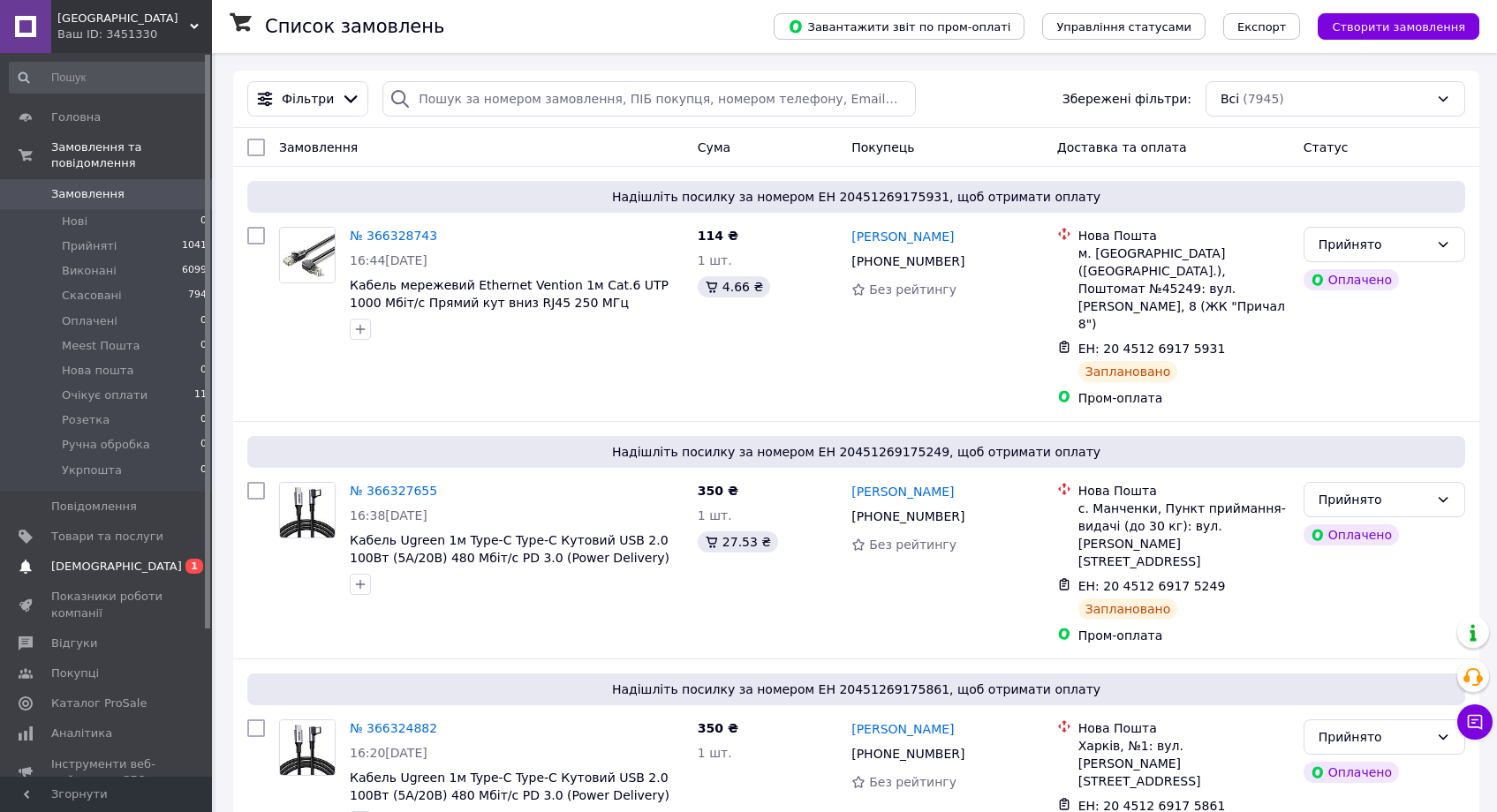
click at [145, 559] on span "[DEMOGRAPHIC_DATA]" at bounding box center [107, 567] width 112 height 16
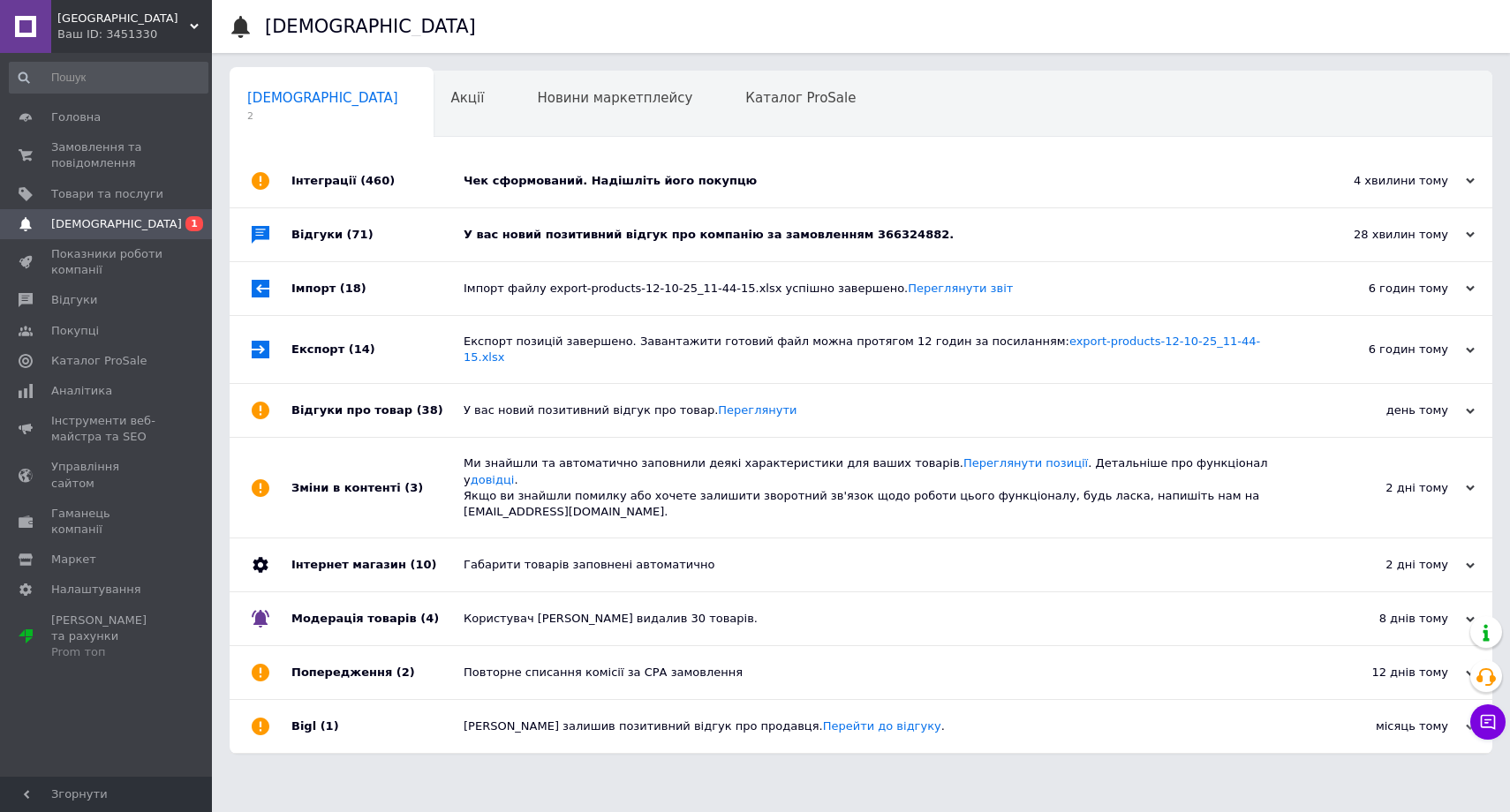
click at [573, 234] on div "У вас новий позитивний відгук про компанію за замовленням 366324882." at bounding box center [881, 234] width 834 height 16
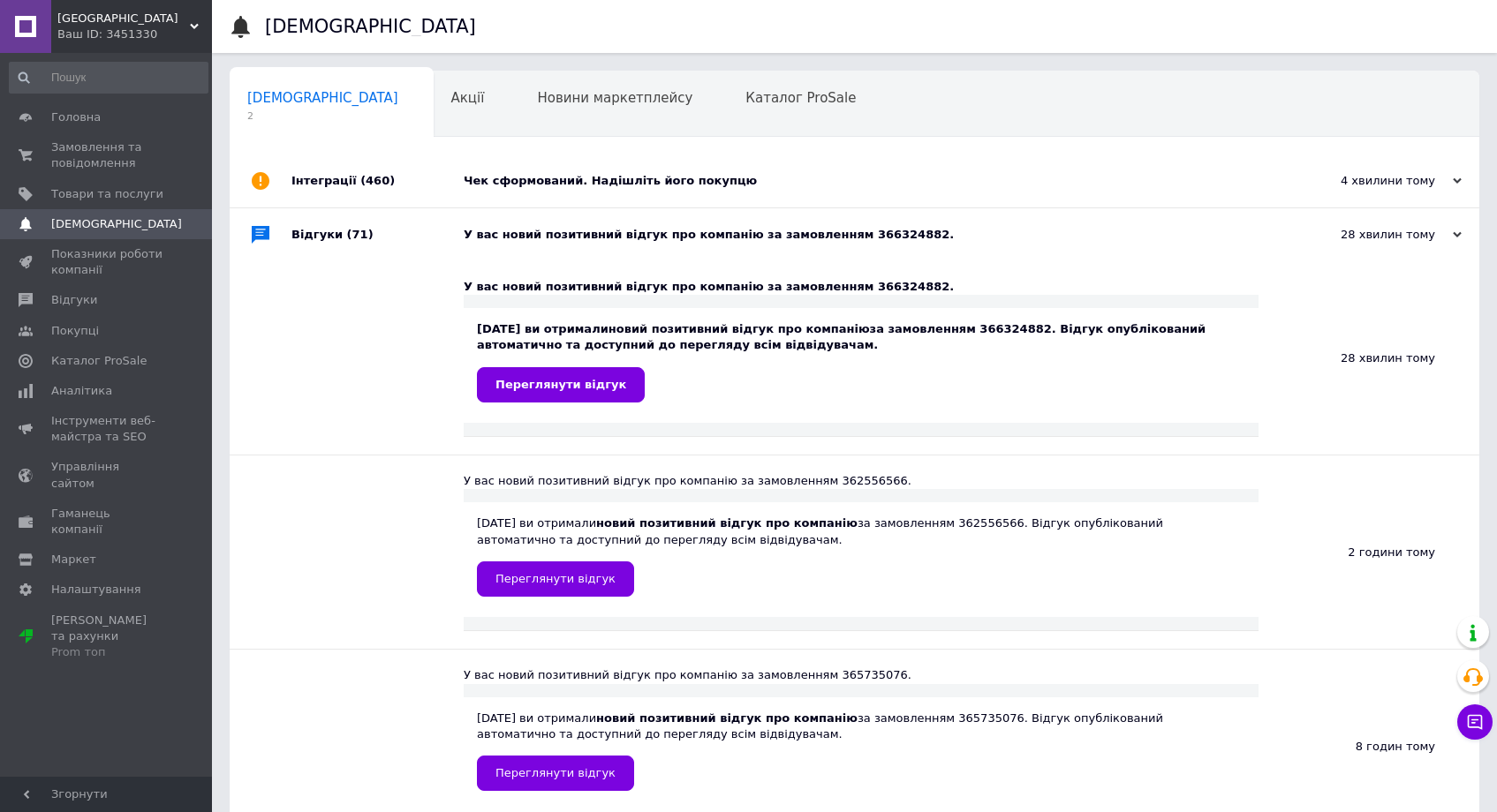
click at [501, 163] on div "Чек сформований. Надішліть його покупцю" at bounding box center [874, 181] width 821 height 53
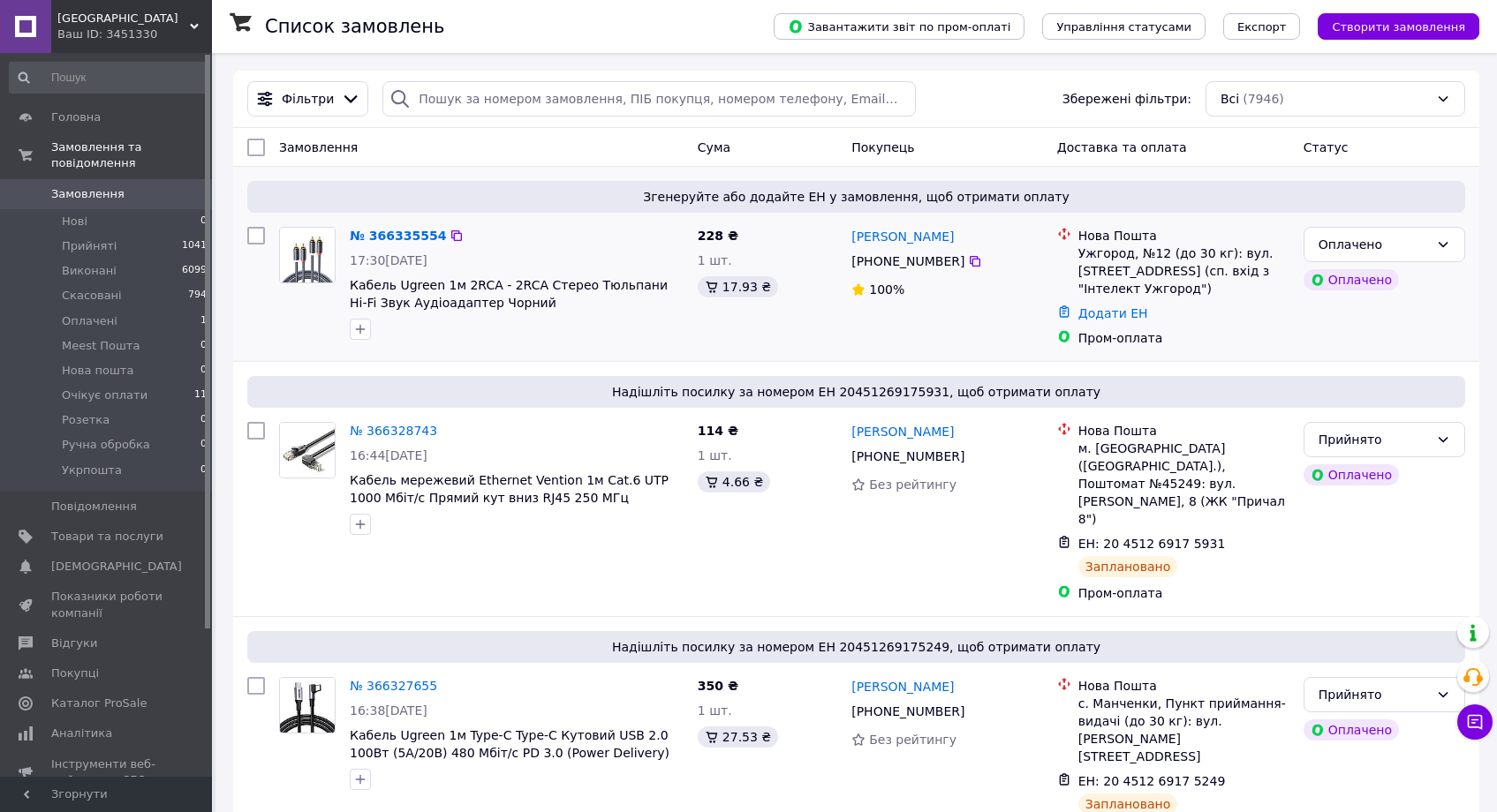
click at [382, 223] on div "№ 366335554 17:30, 12.10.2025 Кабель Ugreen 1м 2RCA - 2RCA Стерео Тюльпани Hi-F…" at bounding box center [516, 283] width 348 height 127
click at [408, 235] on link "№ 366335554" at bounding box center [398, 235] width 97 height 14
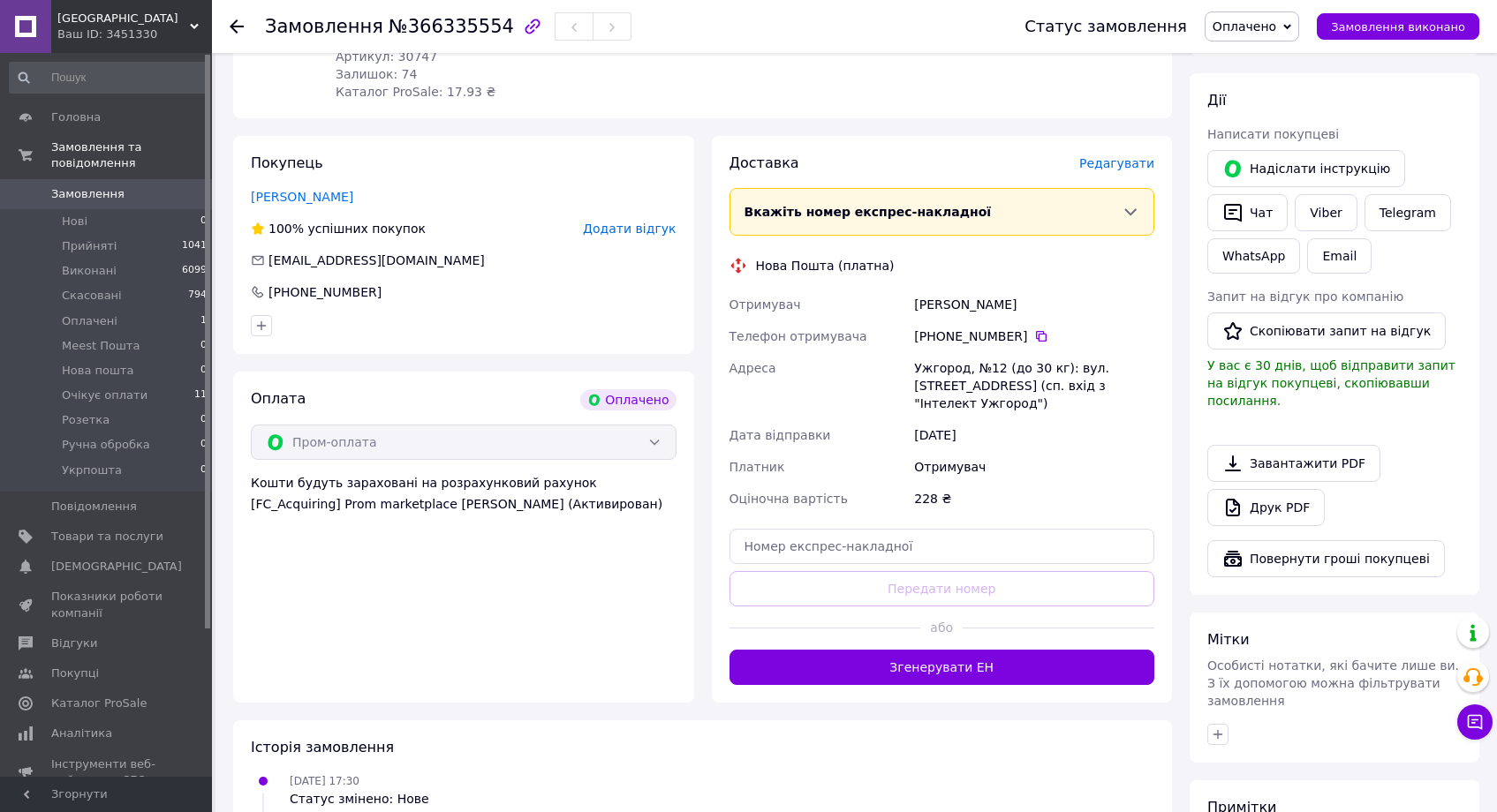
scroll to position [495, 0]
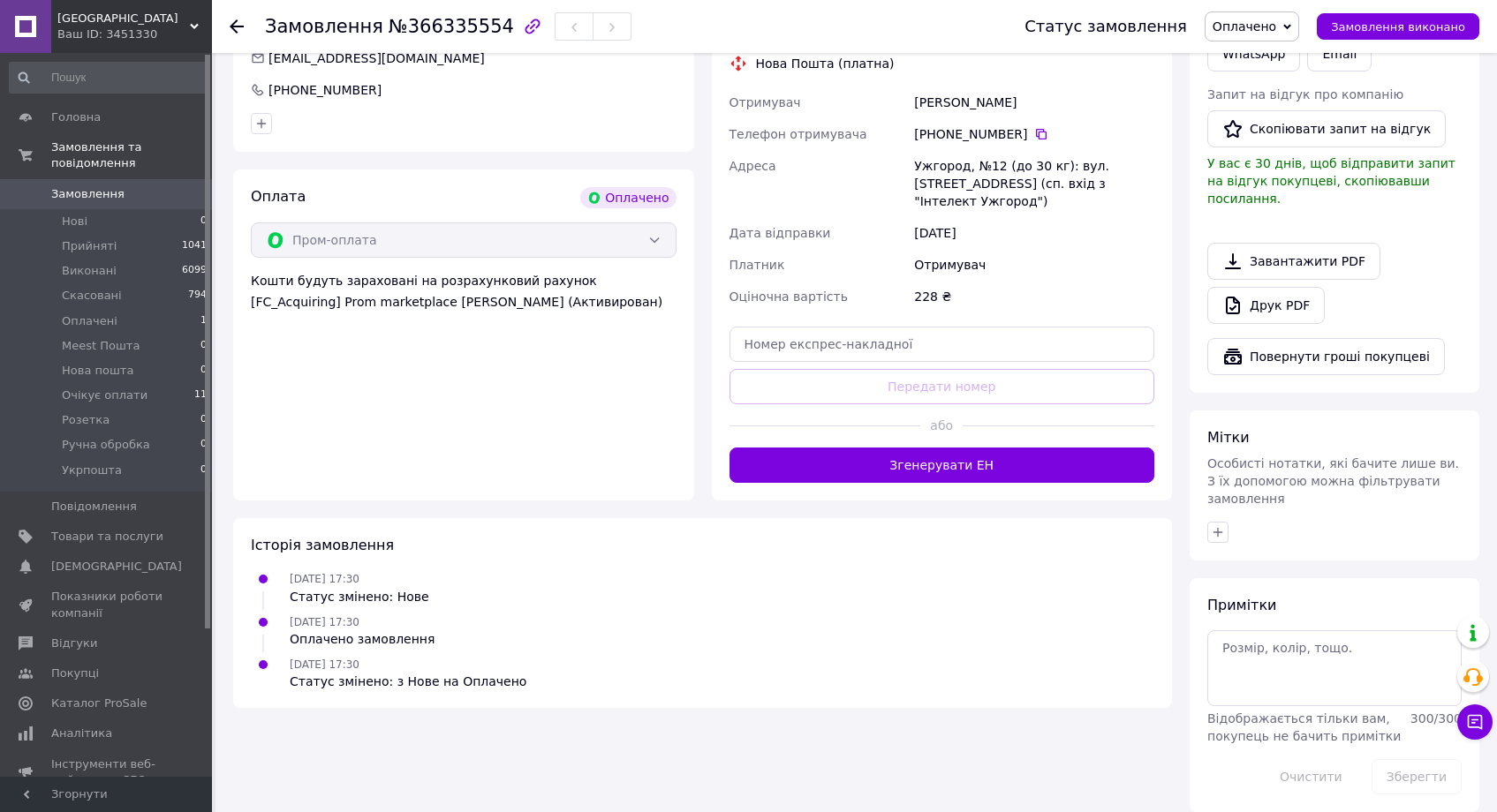
drag, startPoint x: 908, startPoint y: 417, endPoint x: 954, endPoint y: 421, distance: 46.2
click at [910, 423] on div at bounding box center [825, 426] width 192 height 44
click at [955, 424] on div "або" at bounding box center [941, 426] width 426 height 44
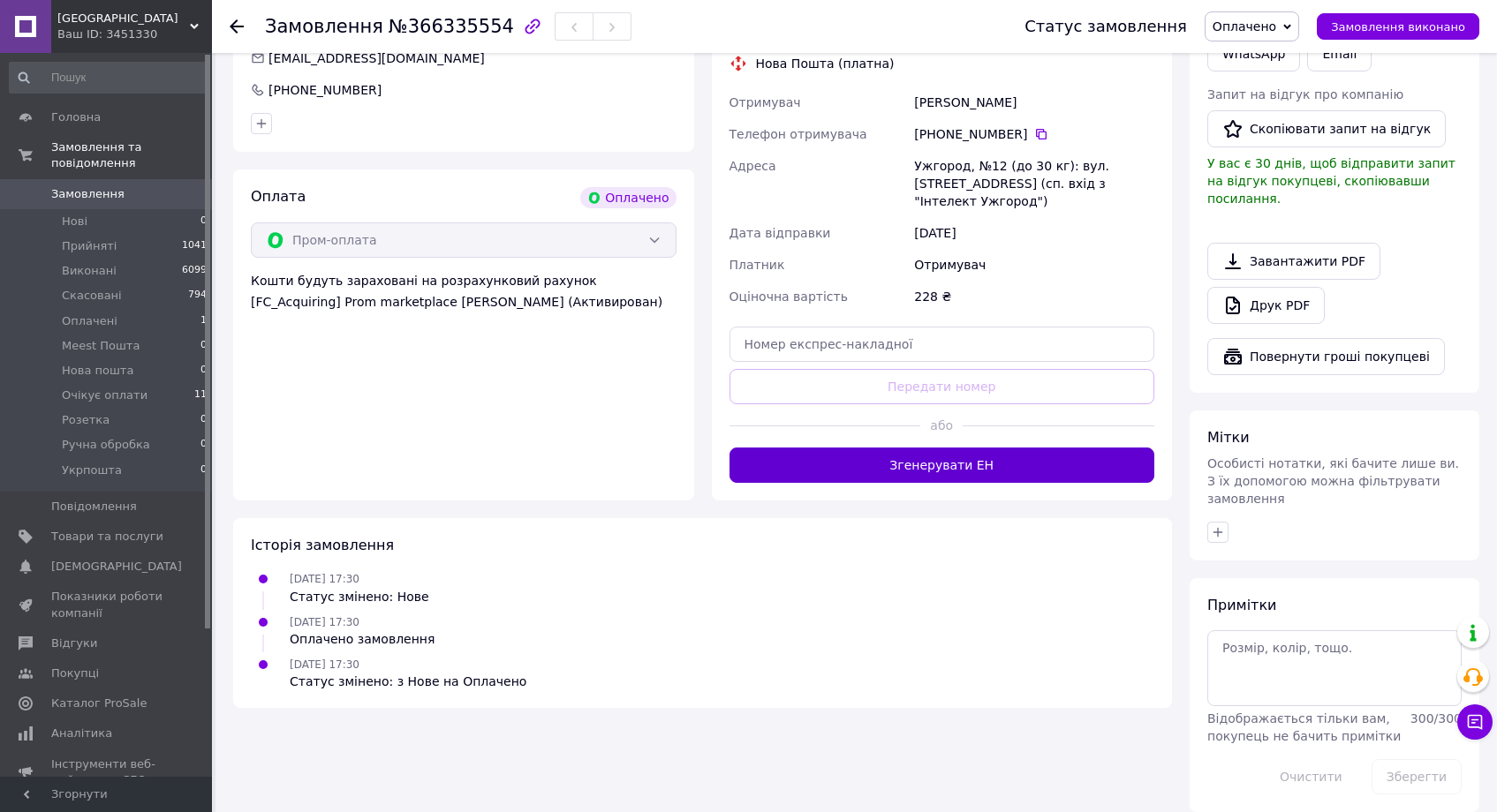
click at [1079, 455] on button "Згенерувати ЕН" at bounding box center [941, 464] width 426 height 35
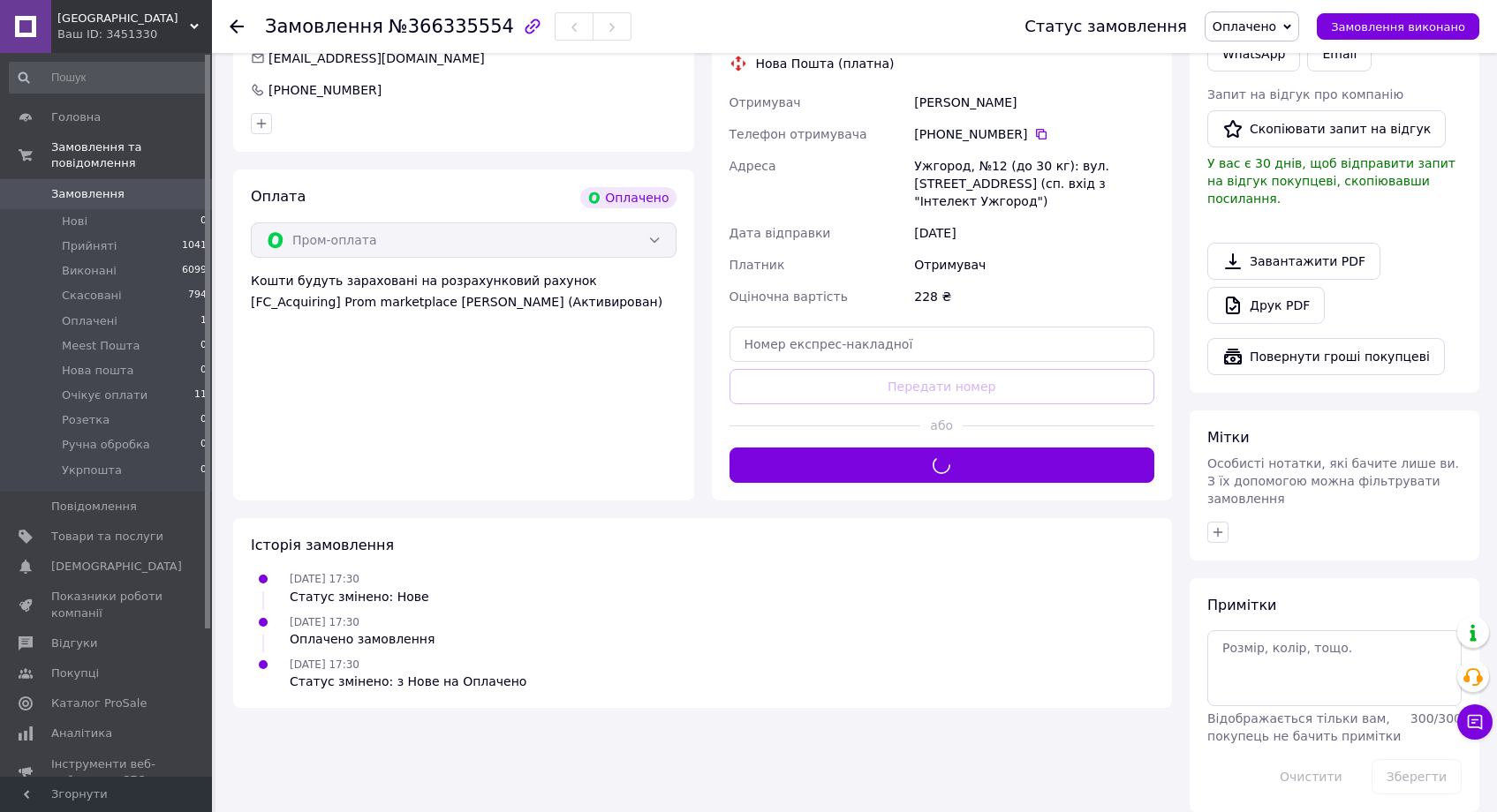
click at [1276, 32] on span "Оплачено" at bounding box center [1244, 26] width 64 height 14
click at [1284, 57] on li "Прийнято" at bounding box center [1258, 62] width 106 height 27
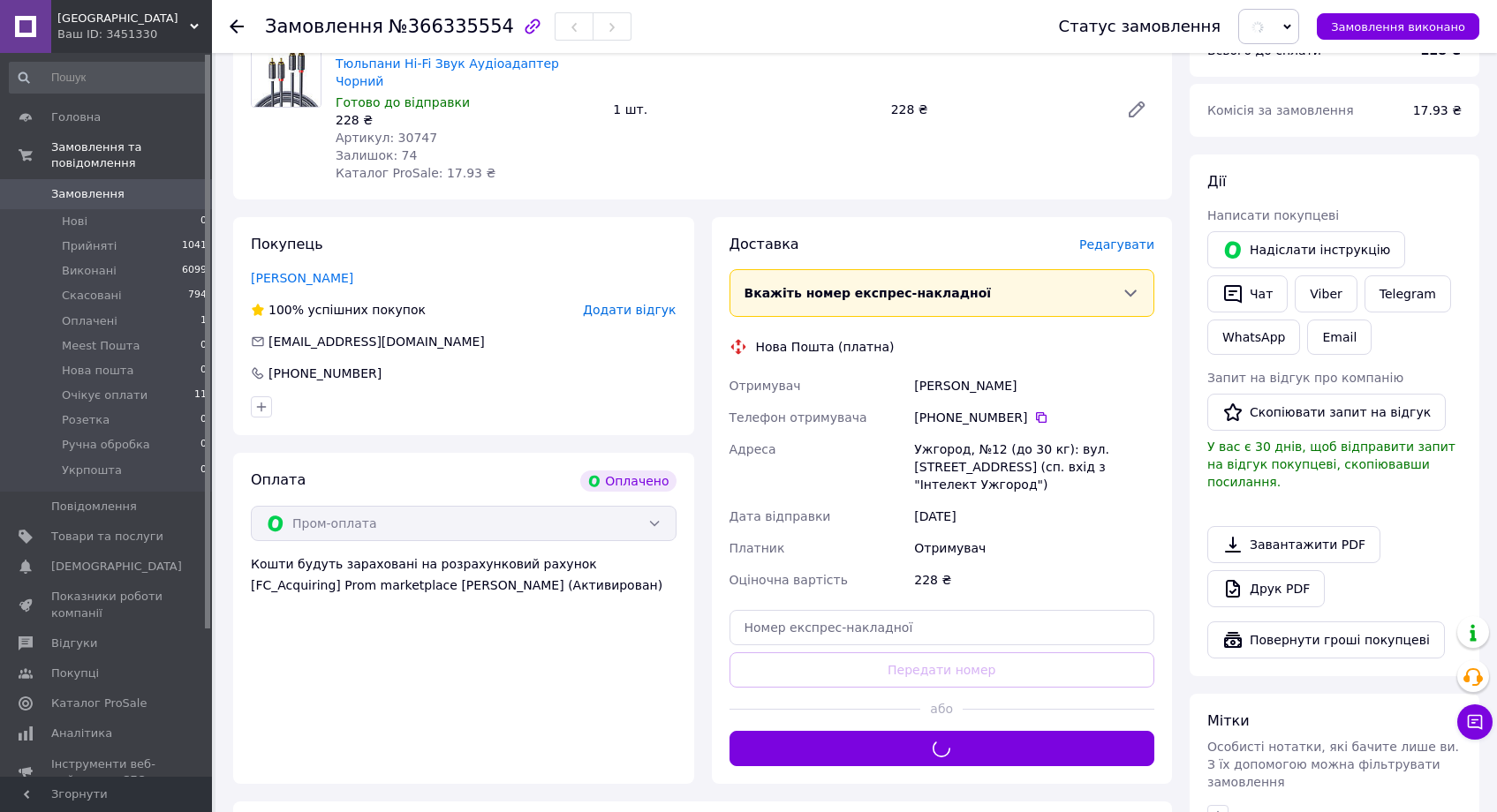
scroll to position [0, 0]
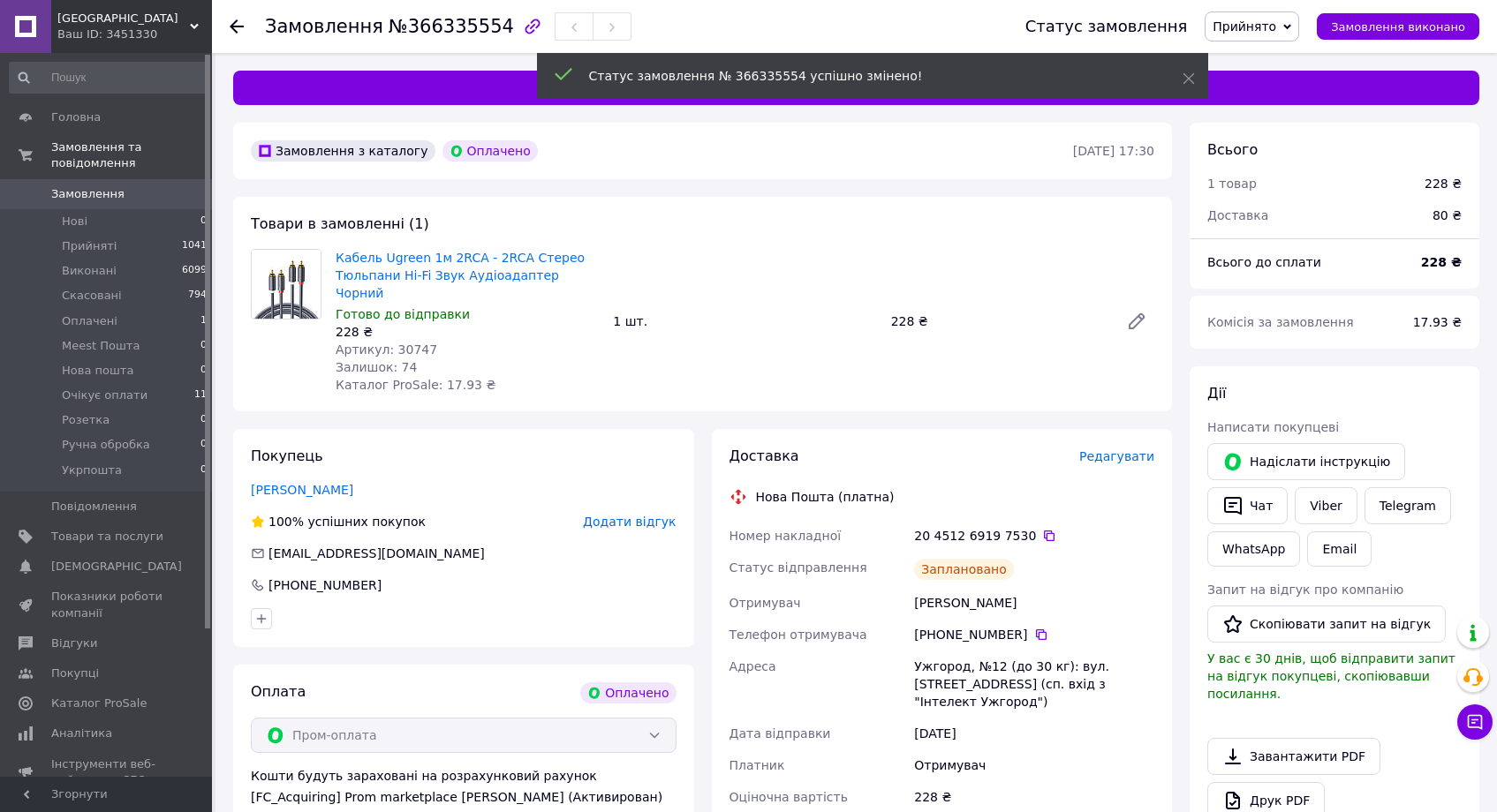
click at [399, 342] on span "Артикул: 30747" at bounding box center [386, 349] width 101 height 14
copy span "30747"
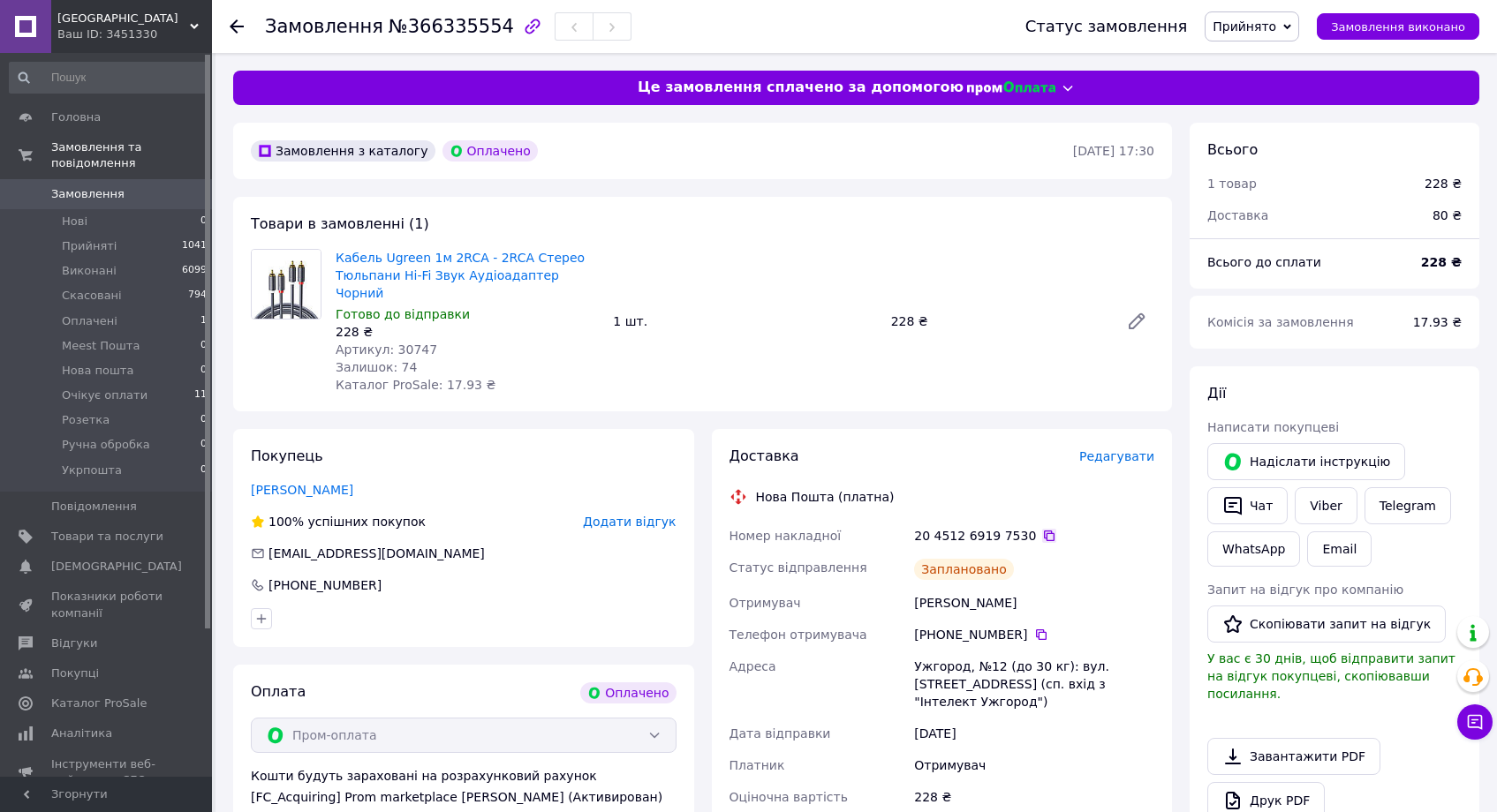
click at [1044, 531] on icon at bounding box center [1049, 535] width 10 height 10
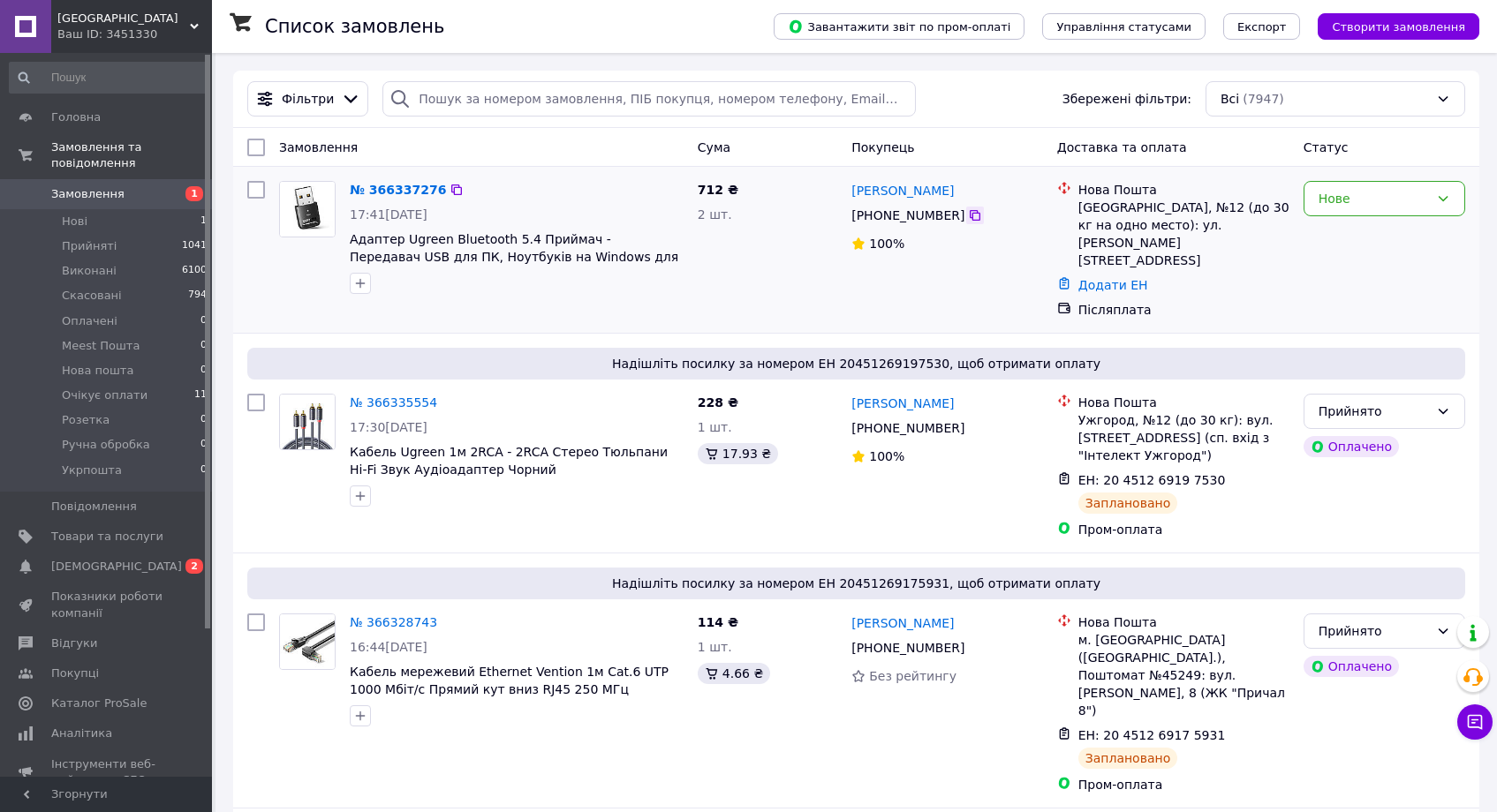
click at [975, 213] on icon at bounding box center [975, 215] width 10 height 10
click at [392, 189] on link "№ 366337276" at bounding box center [398, 189] width 97 height 14
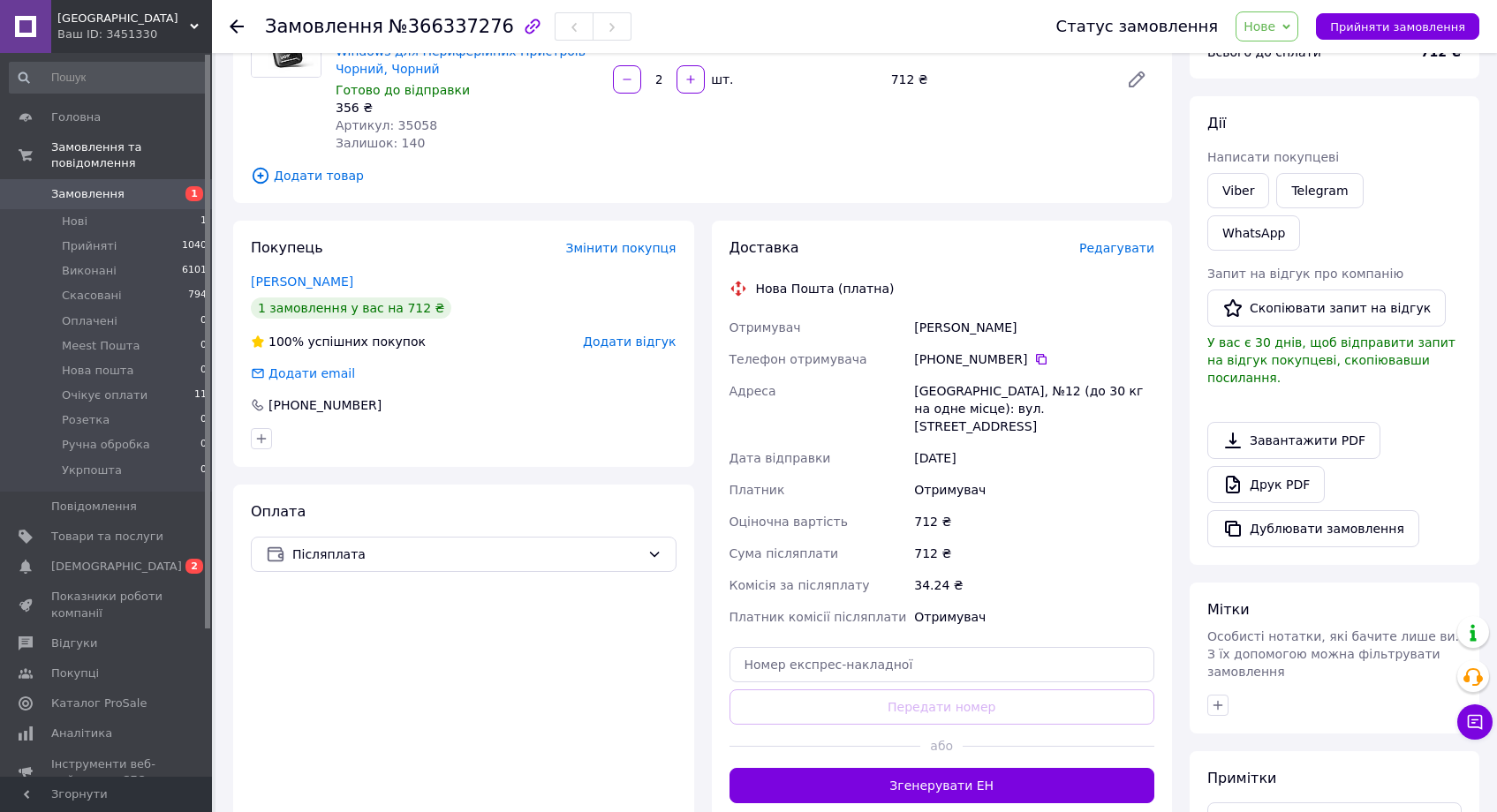
scroll to position [321, 0]
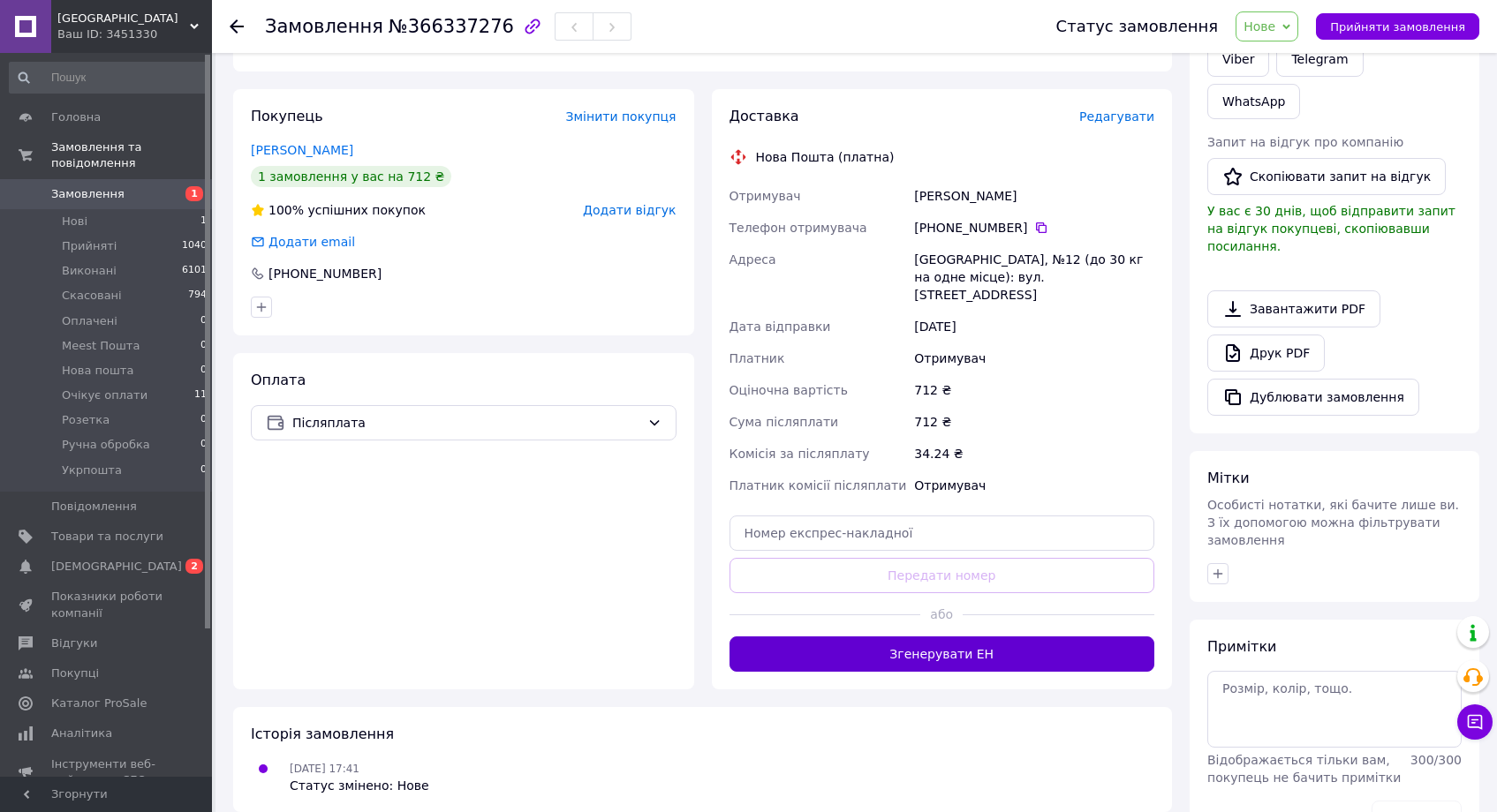
click at [959, 644] on button "Згенерувати ЕН" at bounding box center [941, 654] width 426 height 35
click at [1269, 36] on span "Нове" at bounding box center [1267, 27] width 63 height 30
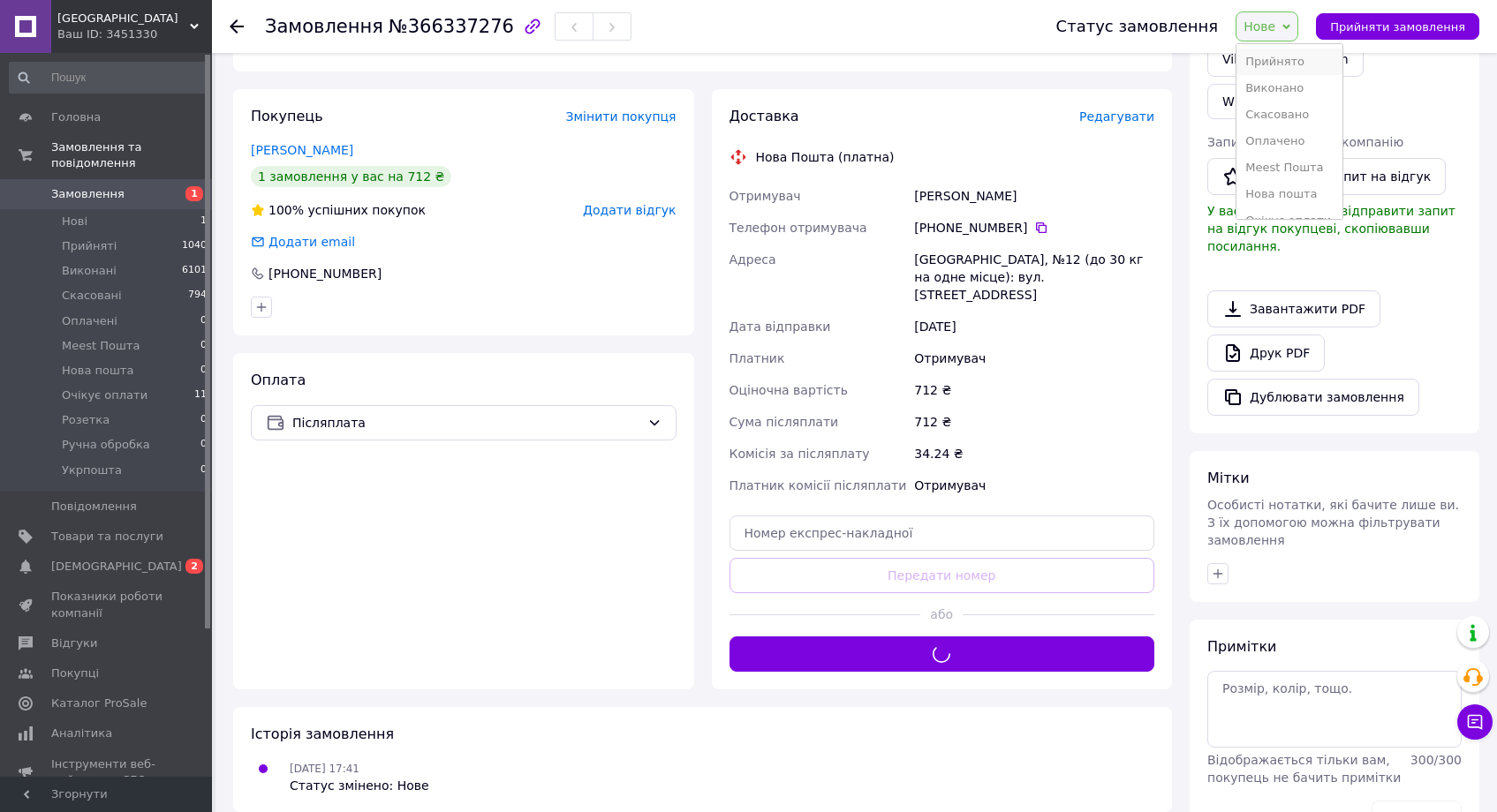
click at [1283, 58] on li "Прийнято" at bounding box center [1289, 62] width 106 height 27
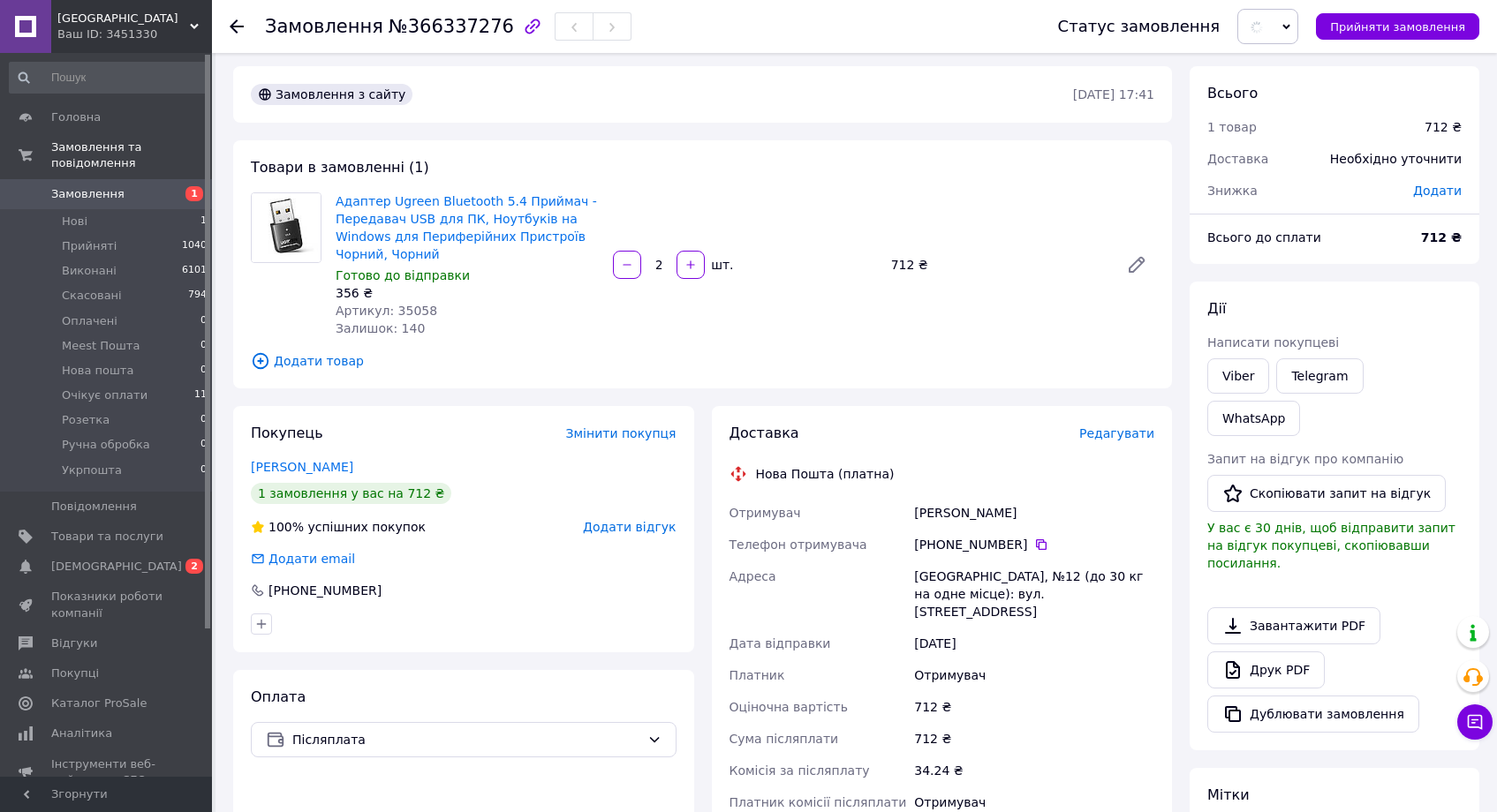
scroll to position [0, 0]
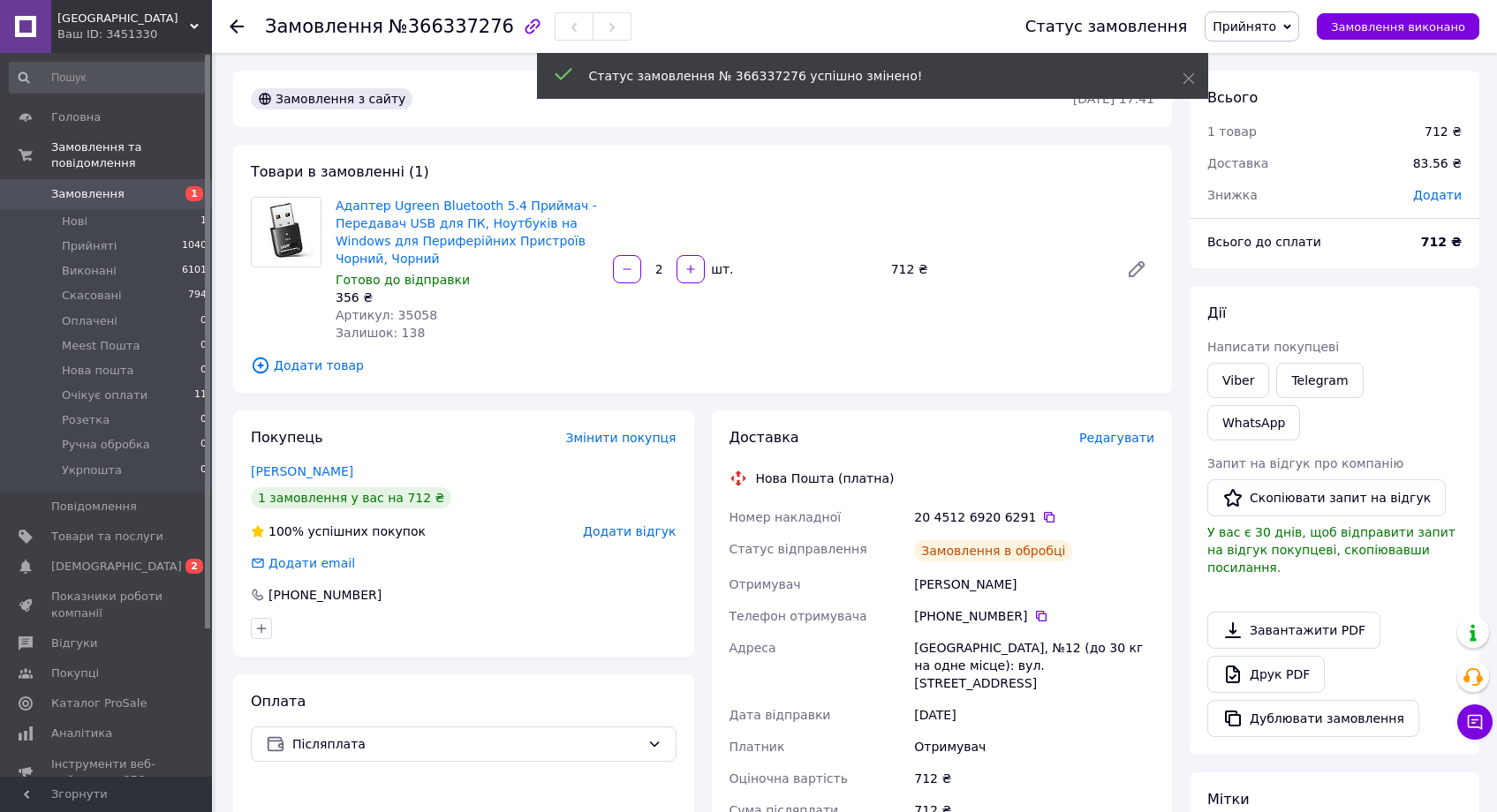
click at [404, 317] on span "Артикул: 35058" at bounding box center [386, 315] width 101 height 14
copy span "35058"
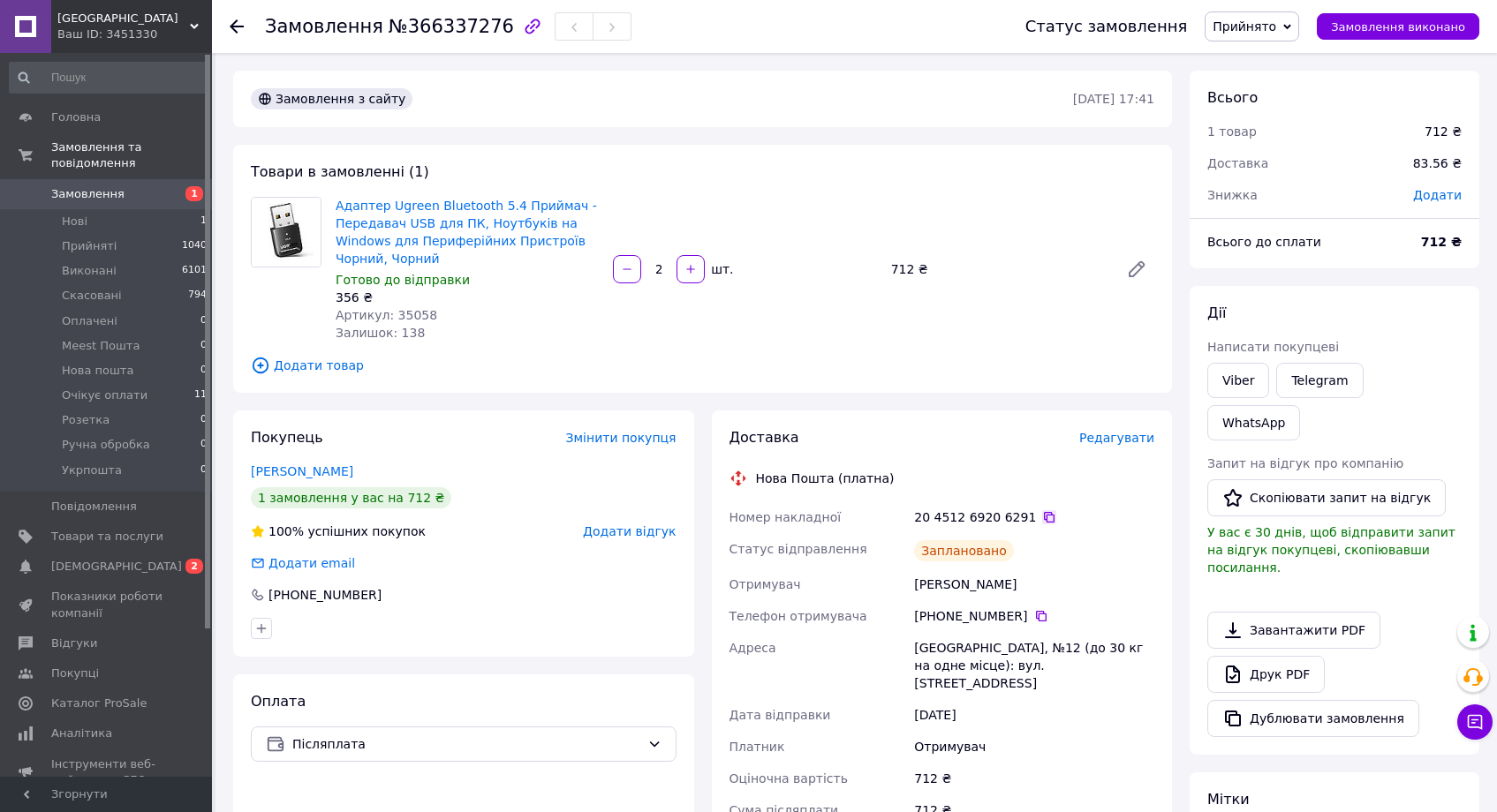
click at [1042, 512] on icon at bounding box center [1049, 516] width 14 height 14
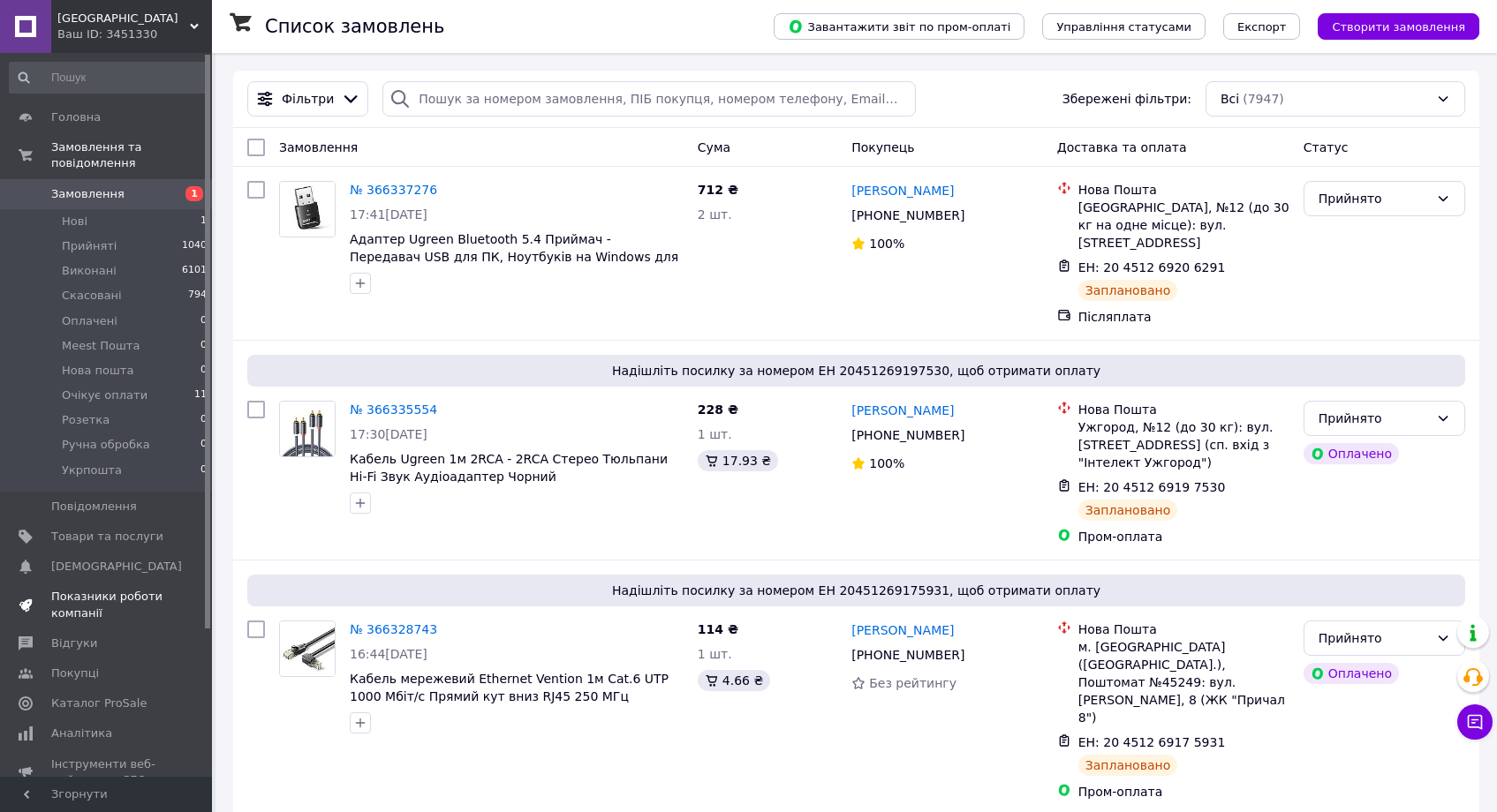
click at [131, 607] on span "Показники роботи компанії" at bounding box center [107, 604] width 112 height 32
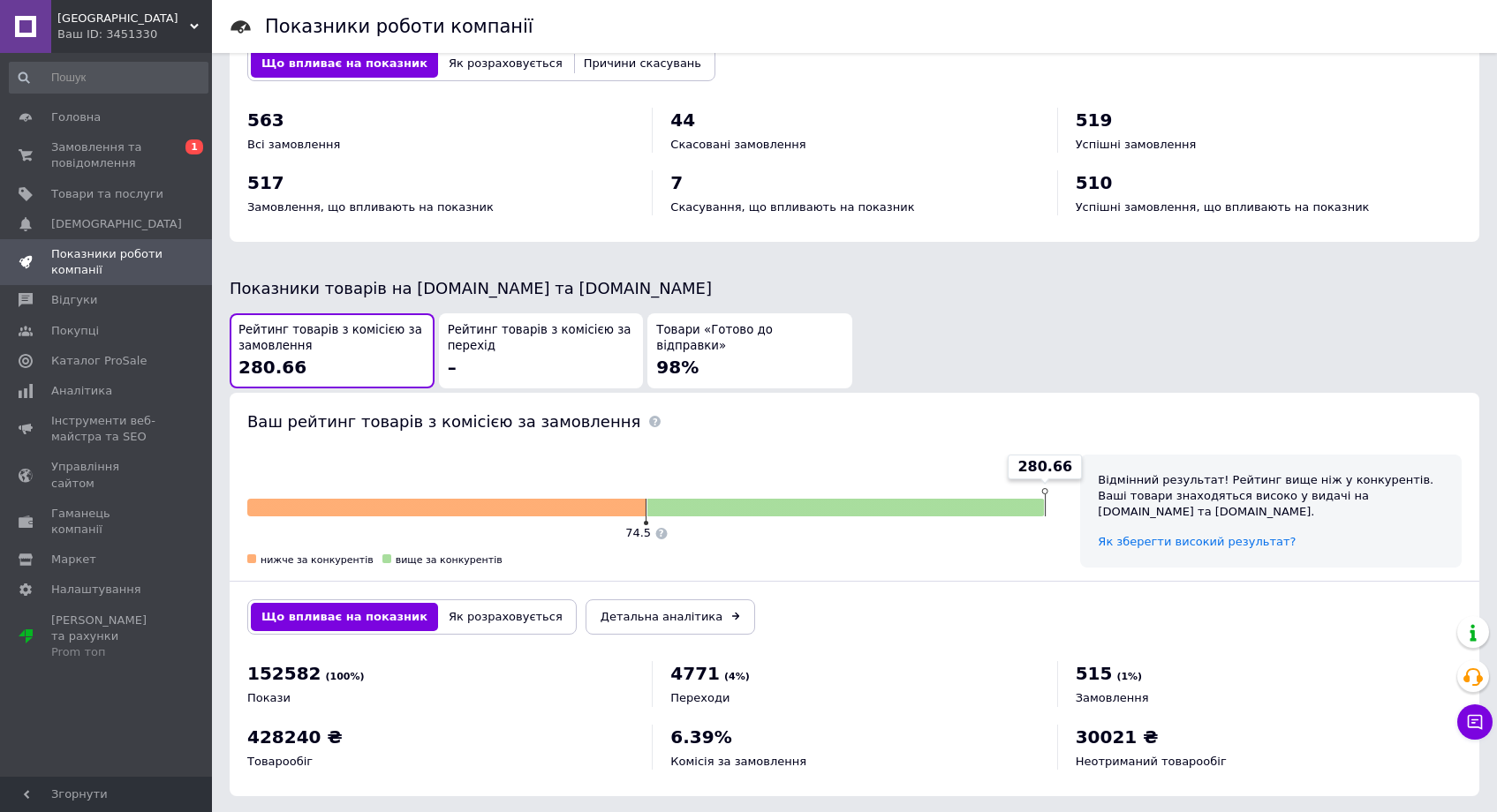
scroll to position [751, 0]
